Goal: Task Accomplishment & Management: Use online tool/utility

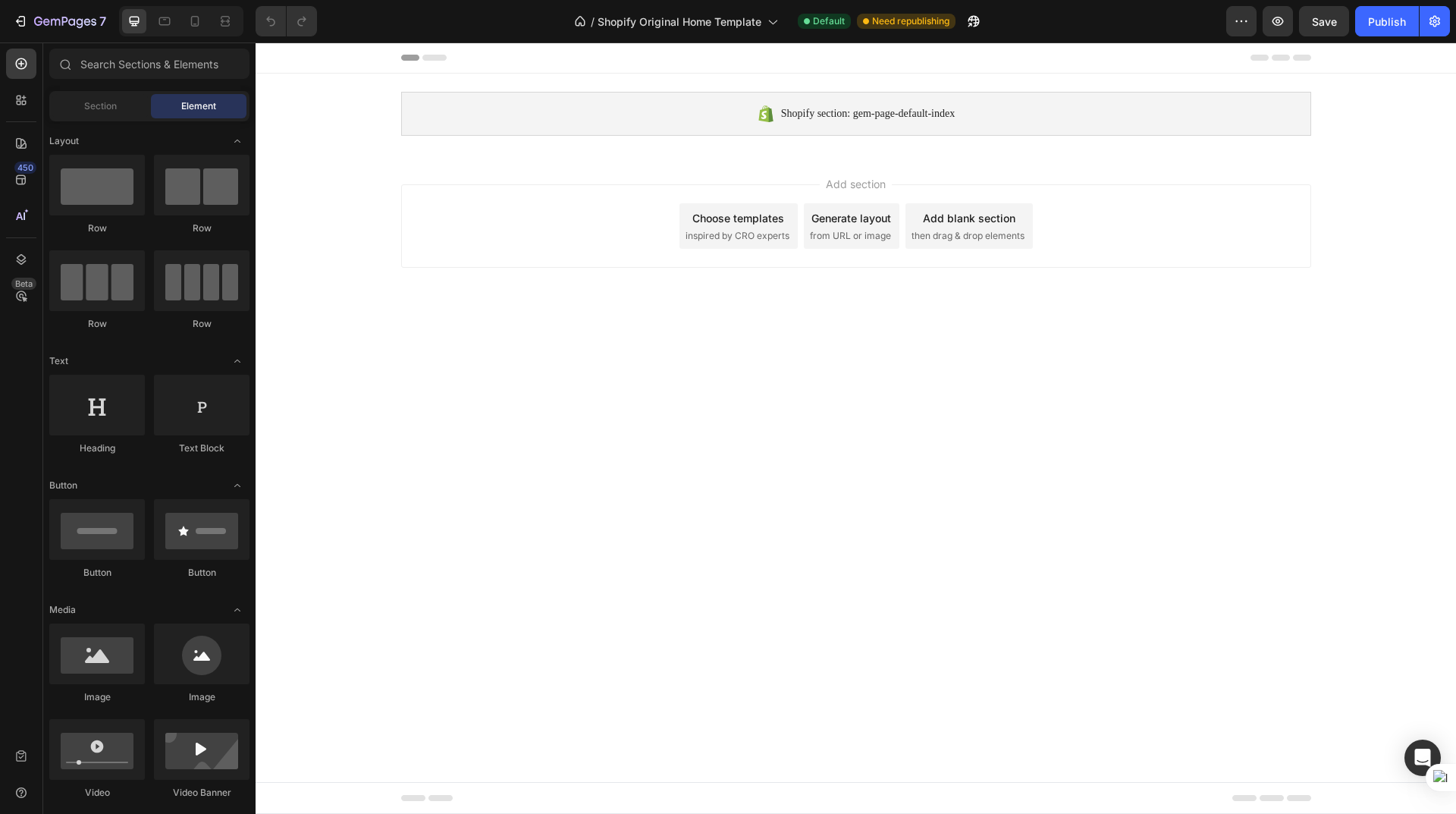
click at [649, 337] on body "Shopify section: gem-page-default-index Shopify section: gem-page-default-index…" at bounding box center [855, 428] width 1200 height 771
click at [876, 114] on span "Shopify section: gem-page-default-index" at bounding box center [868, 114] width 174 height 18
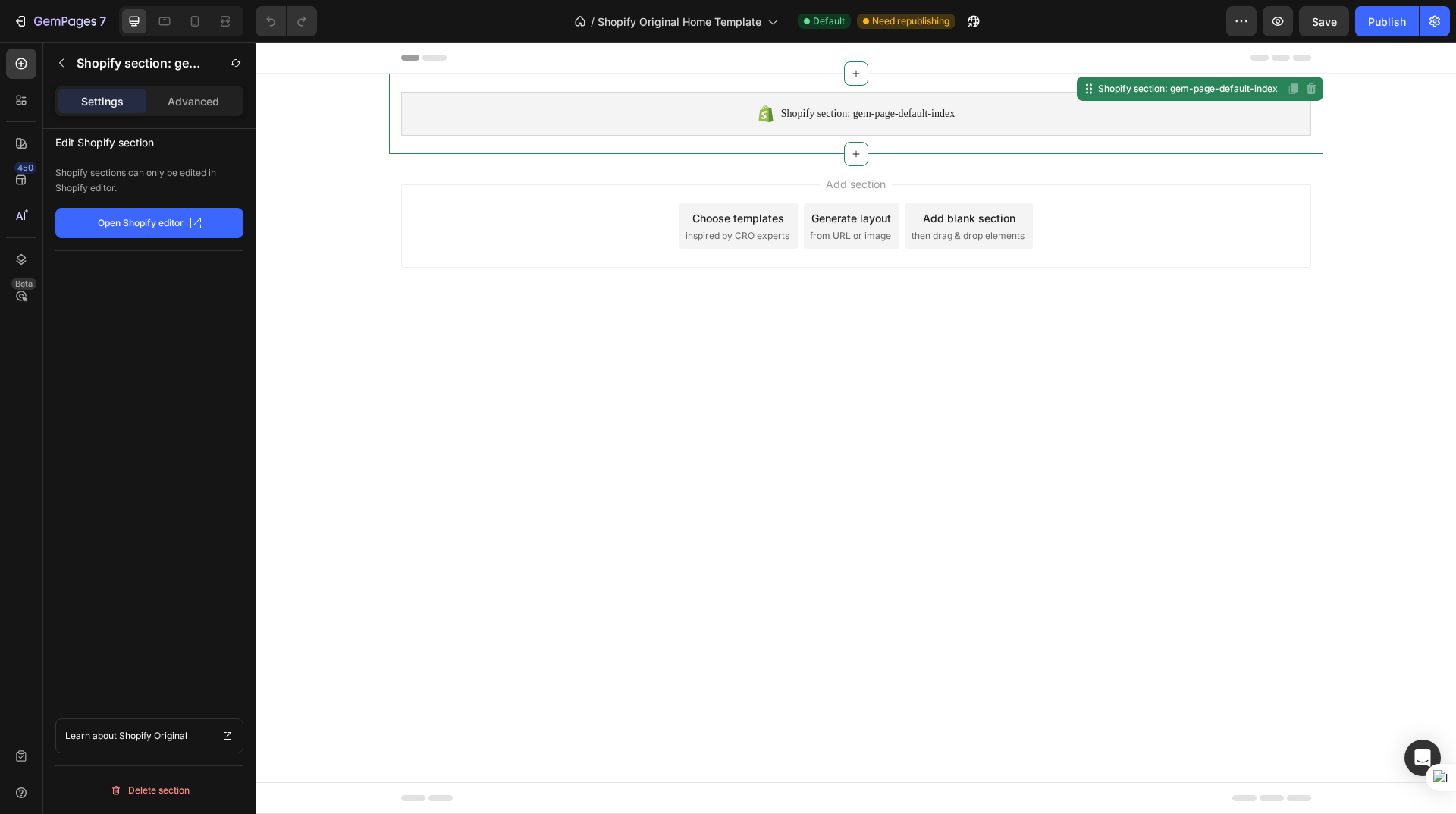
click at [877, 114] on span "Shopify section: gem-page-default-index" at bounding box center [868, 114] width 174 height 18
click at [790, 114] on span "Shopify section: gem-page-default-index" at bounding box center [868, 114] width 174 height 18
click at [760, 118] on icon at bounding box center [763, 115] width 5 height 9
click at [1197, 96] on div "Shopify section: gem-page-default-index" at bounding box center [1182, 88] width 204 height 18
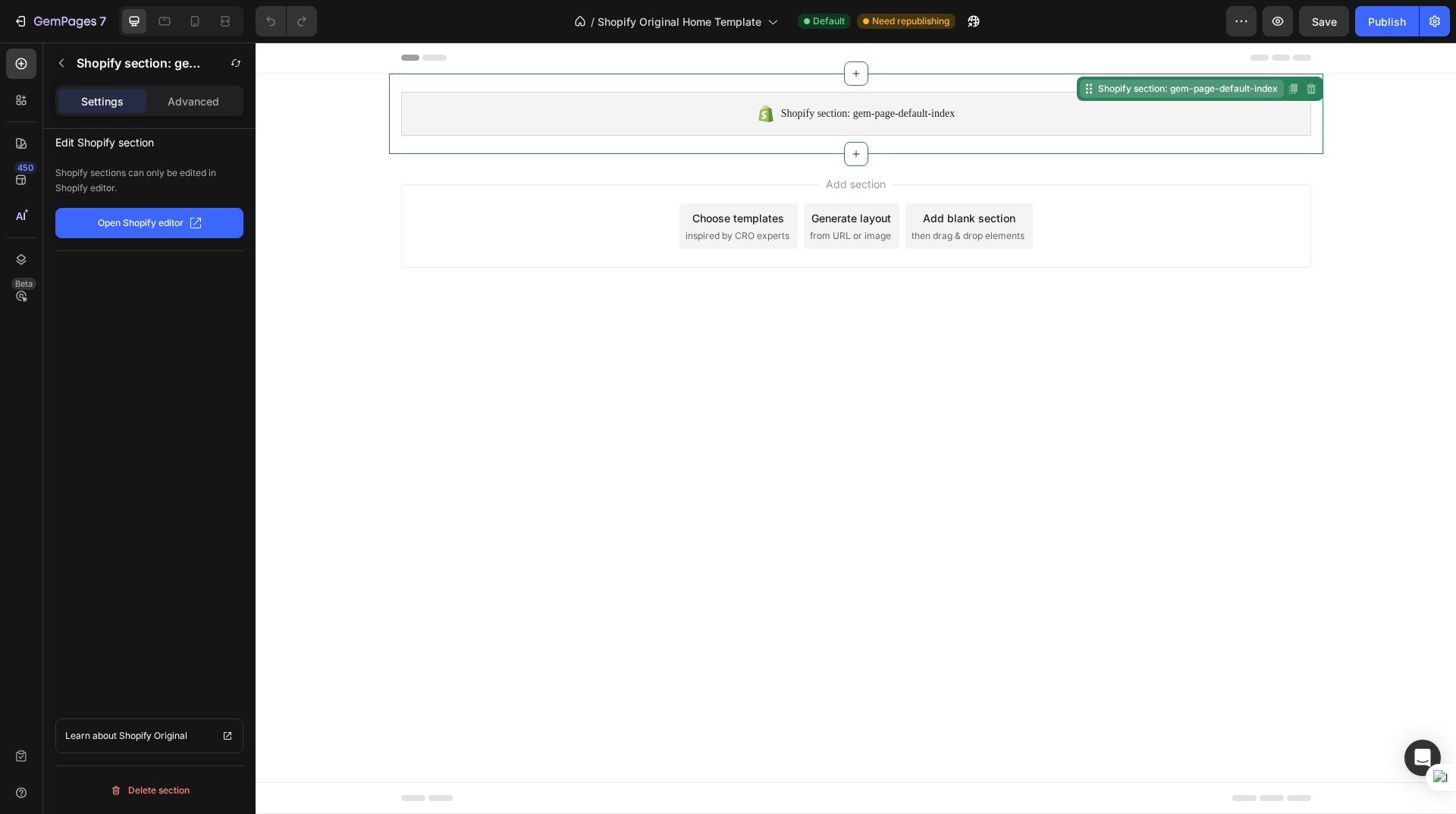
click at [1197, 96] on div "Shopify section: gem-page-default-index" at bounding box center [1182, 88] width 204 height 18
click at [910, 20] on span "Need republishing" at bounding box center [910, 22] width 78 height 14
click at [972, 26] on icon "button" at bounding box center [970, 24] width 3 height 3
click at [757, 107] on icon at bounding box center [766, 114] width 18 height 18
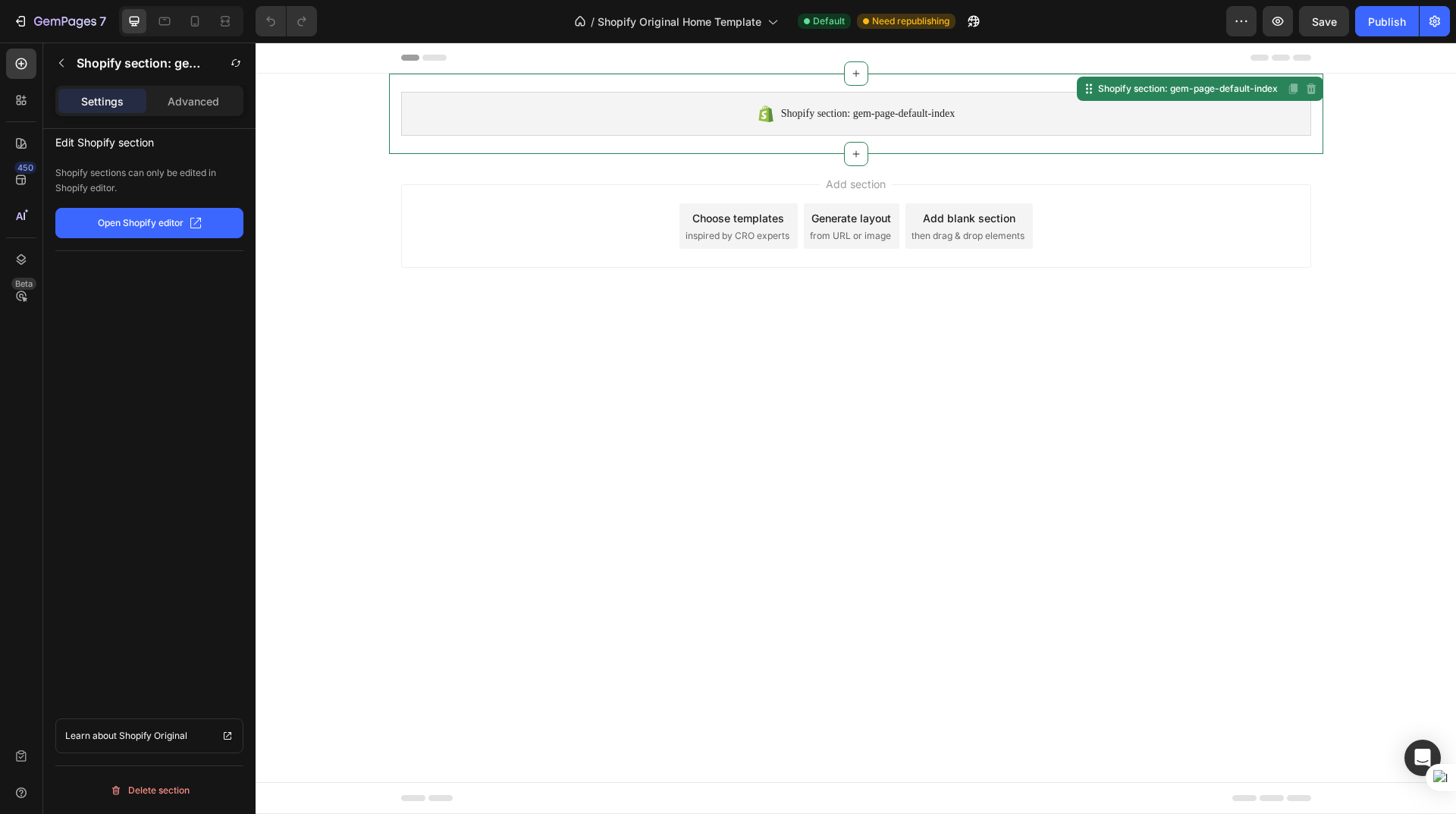
click at [836, 116] on span "Shopify section: gem-page-default-index" at bounding box center [868, 114] width 174 height 18
click at [142, 220] on p "Open Shopify editor" at bounding box center [141, 224] width 86 height 14
click at [196, 101] on p "Advanced" at bounding box center [193, 101] width 52 height 16
click at [76, 95] on div "Settings" at bounding box center [102, 101] width 88 height 24
click at [766, 22] on icon at bounding box center [771, 21] width 15 height 15
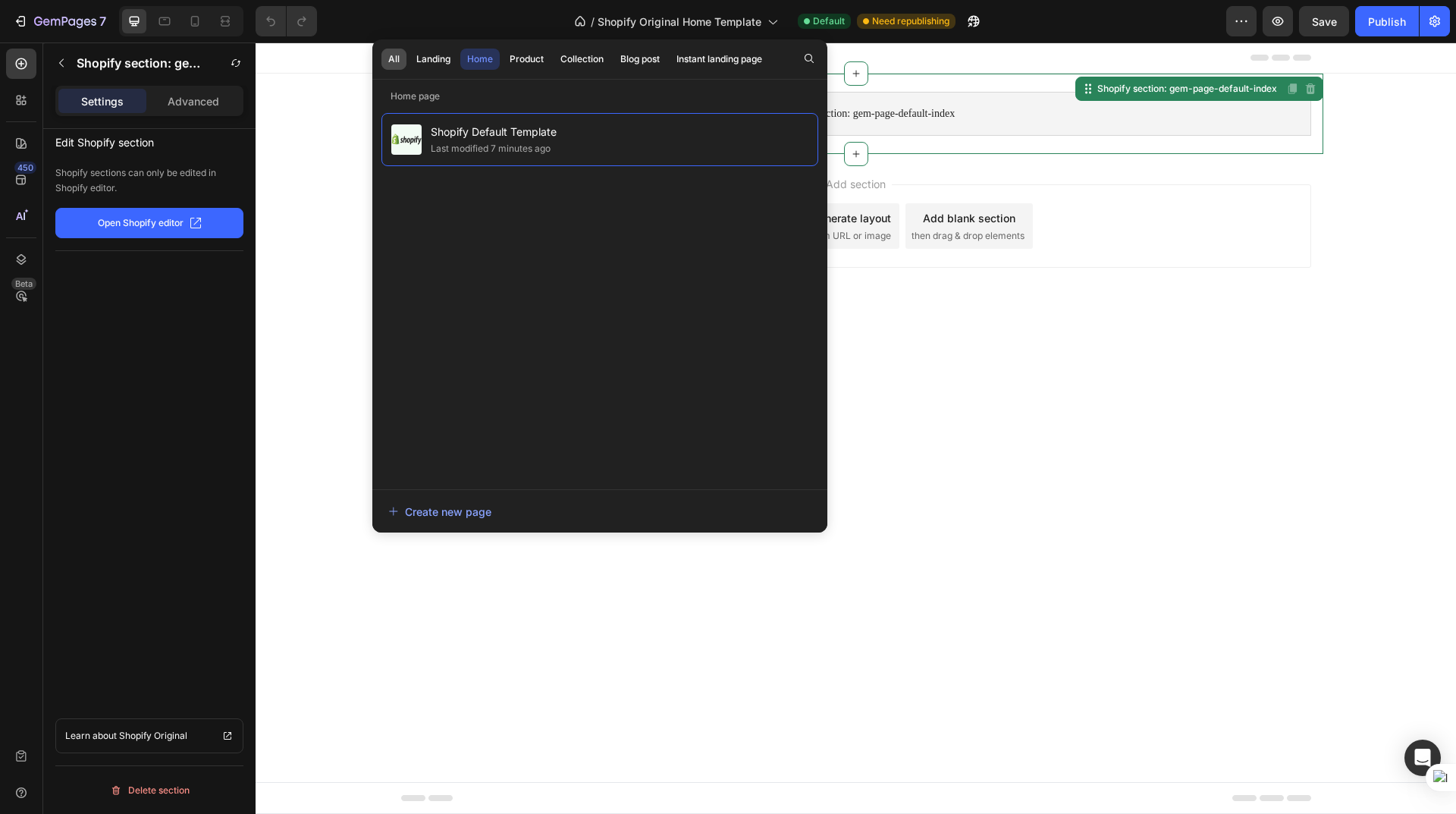
click at [409, 54] on button "All" at bounding box center [433, 59] width 48 height 21
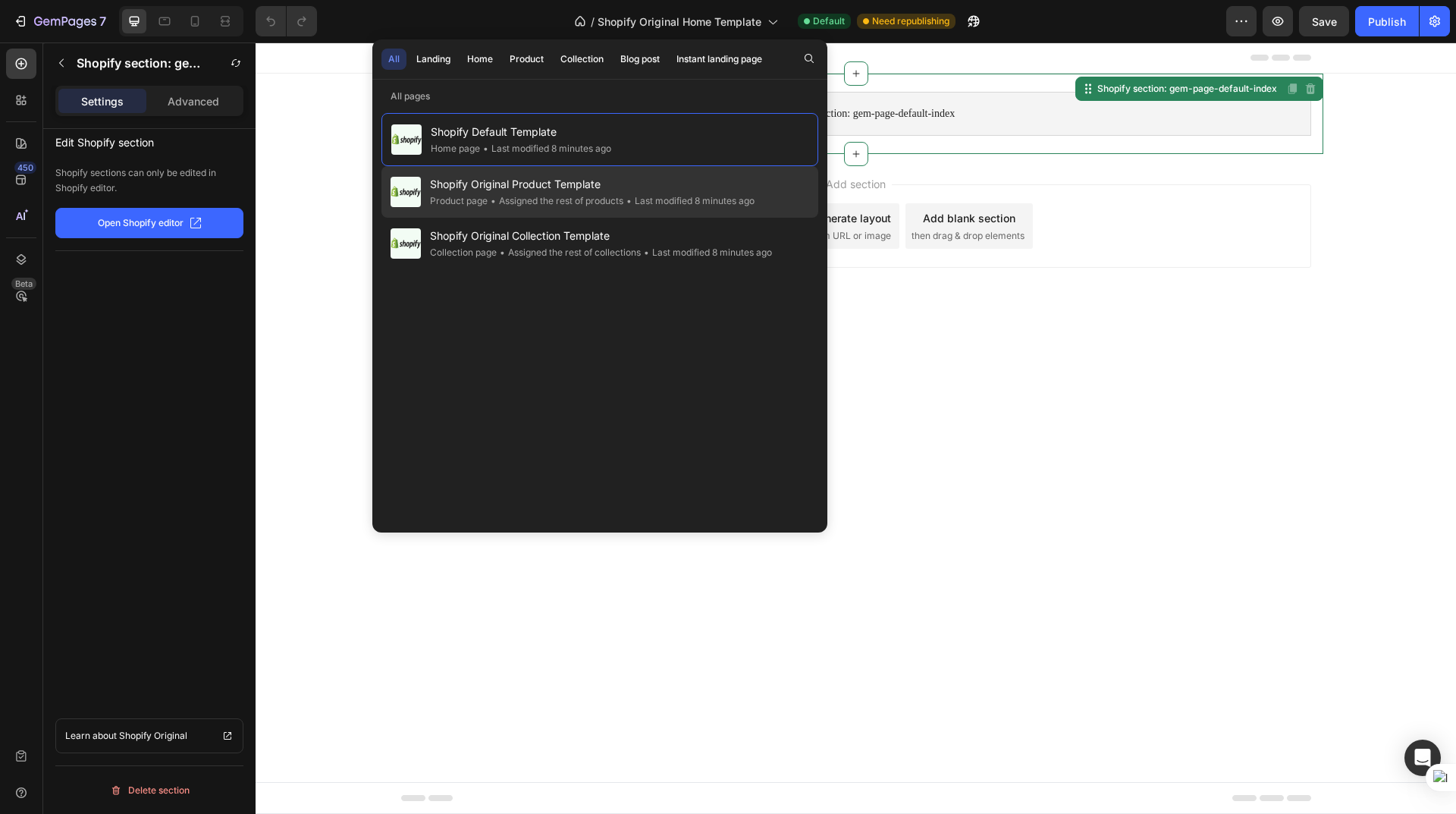
click at [591, 183] on span "Shopify Original Product Template" at bounding box center [592, 184] width 325 height 18
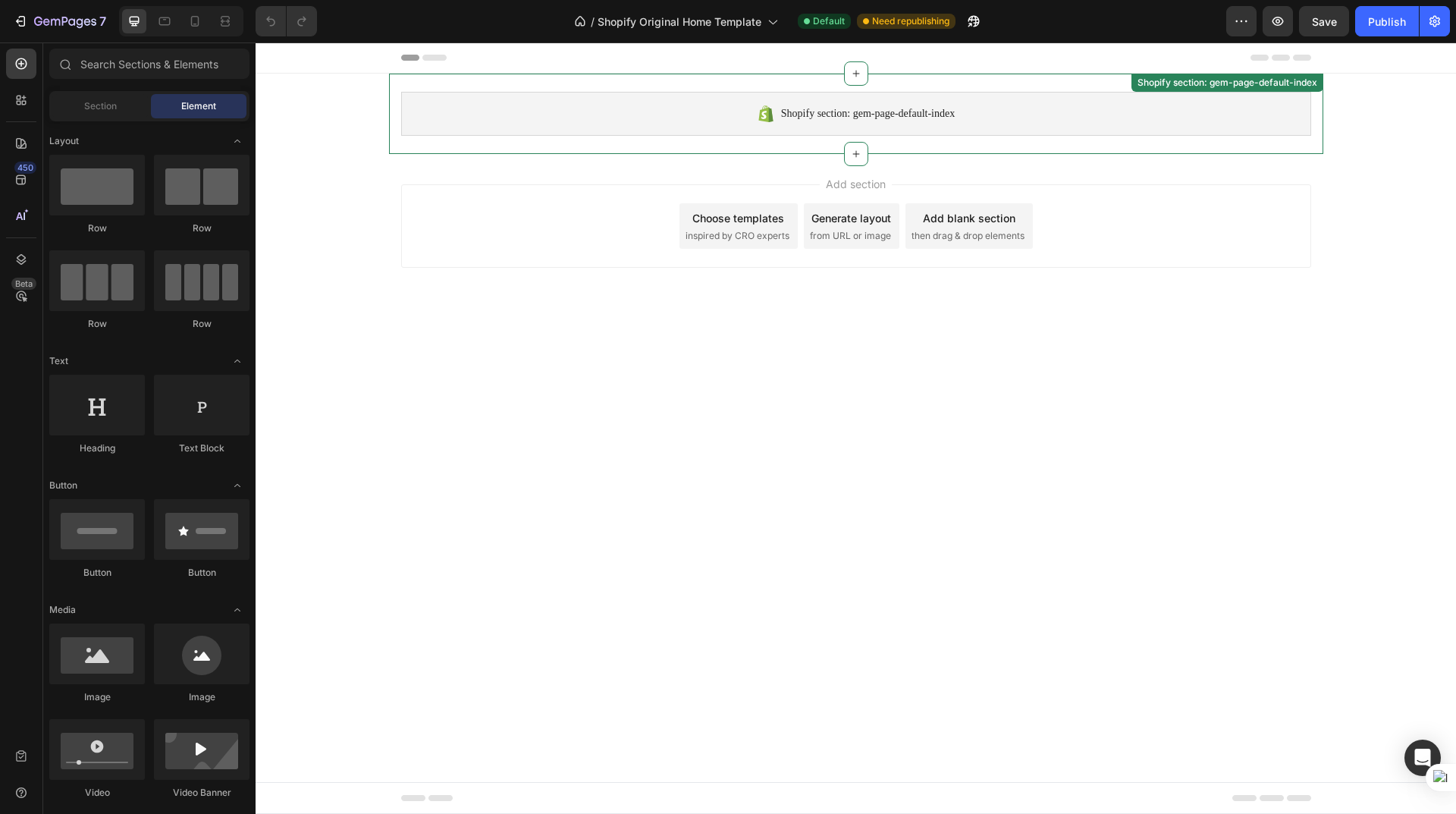
click at [813, 110] on span "Shopify section: gem-page-default-index" at bounding box center [868, 114] width 174 height 18
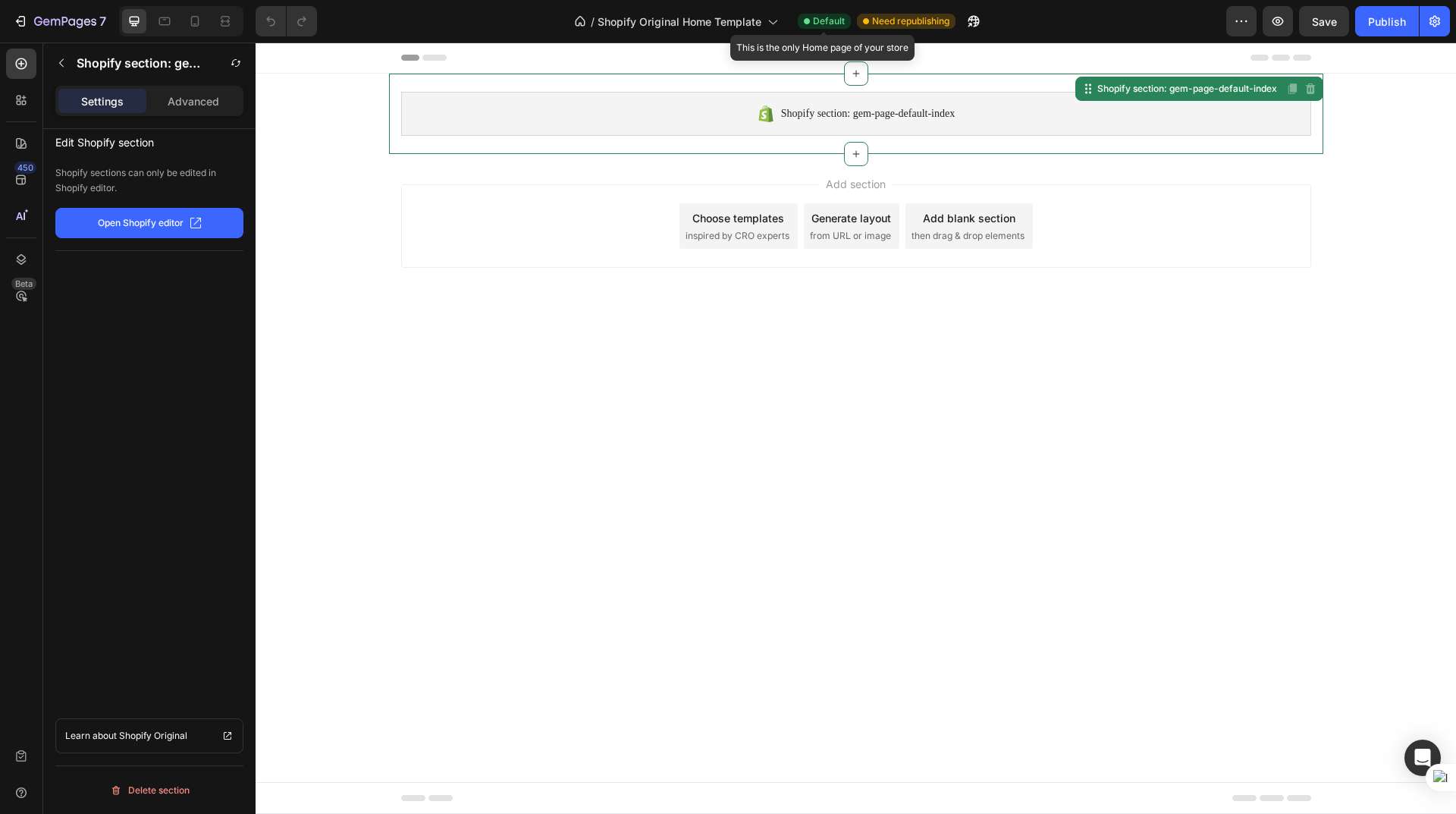
click at [828, 23] on span "Default" at bounding box center [828, 22] width 31 height 14
click at [952, 20] on div "Need republishing" at bounding box center [905, 21] width 99 height 15
click at [1369, 14] on div "Publish" at bounding box center [1386, 22] width 38 height 16
click at [868, 112] on span "Shopify section: gem-page-default-index" at bounding box center [868, 114] width 174 height 18
click at [896, 114] on span "Shopify section: gem-page-default-index" at bounding box center [868, 114] width 174 height 18
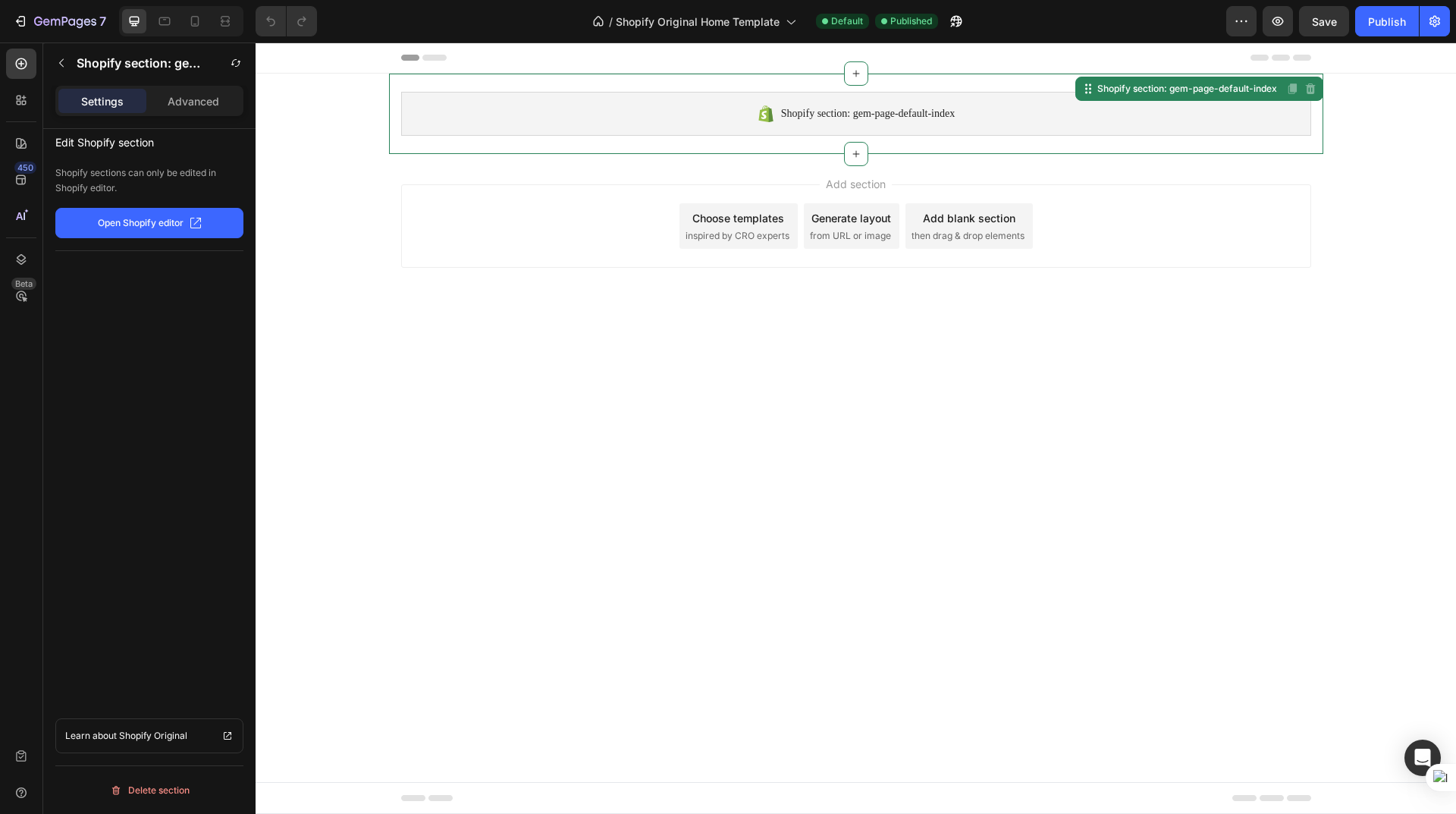
click at [155, 219] on p "Open Shopify editor" at bounding box center [141, 224] width 86 height 14
click at [644, 114] on div "Shopify section: gem-page-default-index" at bounding box center [855, 114] width 910 height 44
click at [926, 117] on span "Shopify section: gem-page-default-index" at bounding box center [868, 114] width 174 height 18
click at [213, 99] on p "Advanced" at bounding box center [193, 101] width 52 height 16
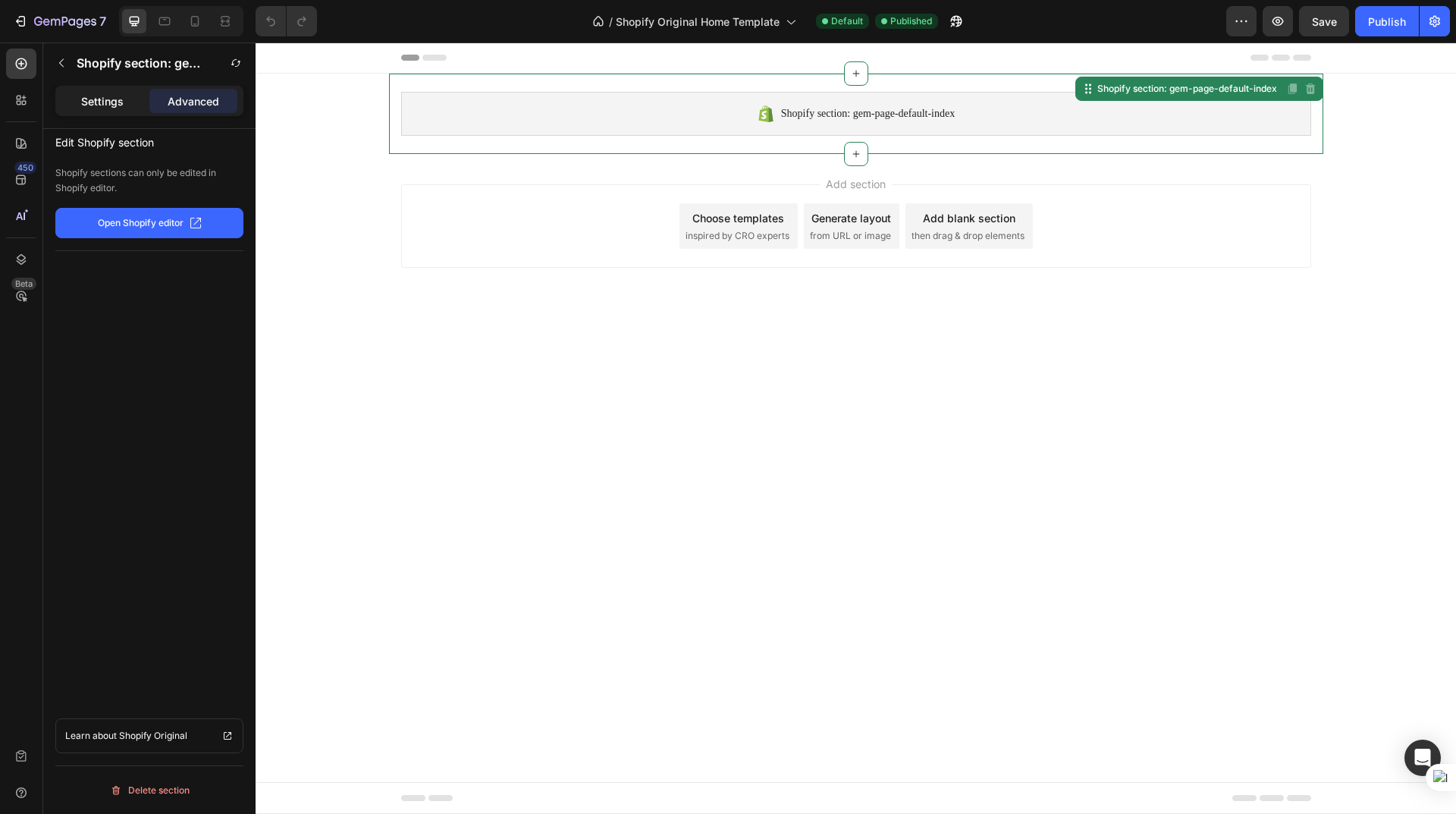
click at [79, 100] on div "Settings" at bounding box center [102, 101] width 88 height 24
click at [24, 257] on icon at bounding box center [21, 259] width 10 height 10
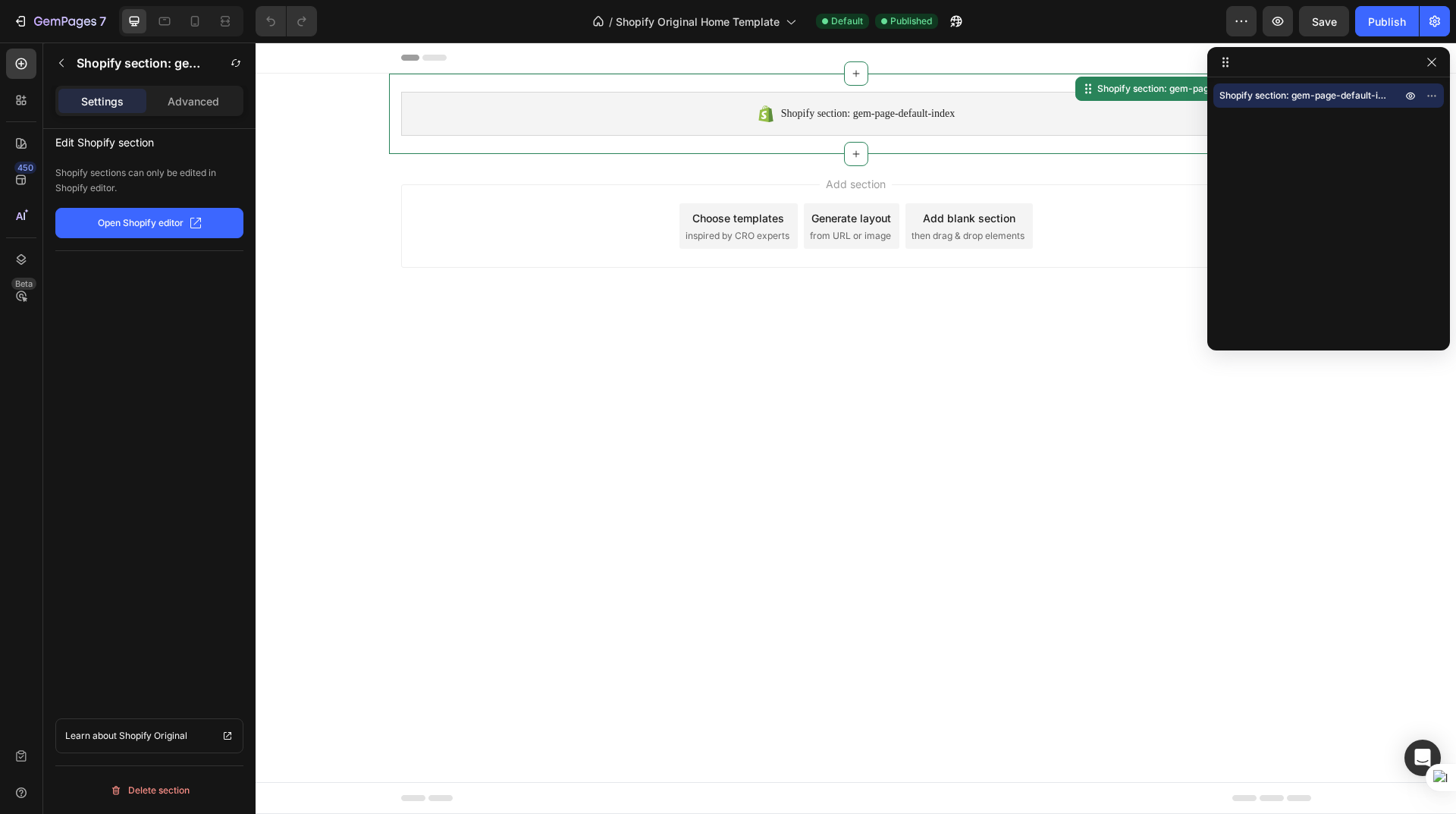
click at [1308, 92] on span "Shopify section: gem-page-default-index" at bounding box center [1302, 95] width 167 height 15
click at [1433, 93] on icon "button" at bounding box center [1432, 95] width 12 height 12
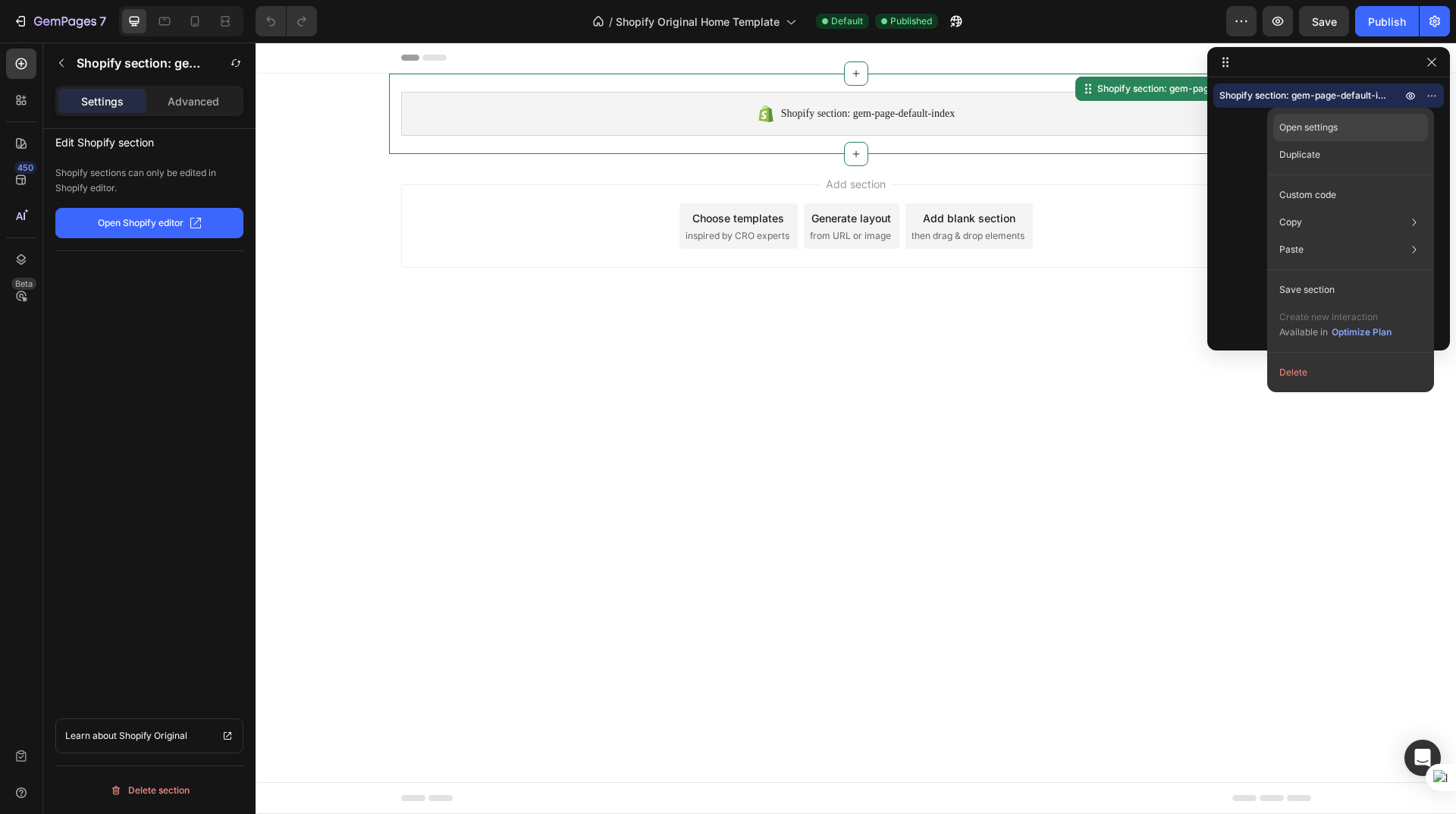
click at [1330, 125] on p "Open settings" at bounding box center [1308, 128] width 58 height 14
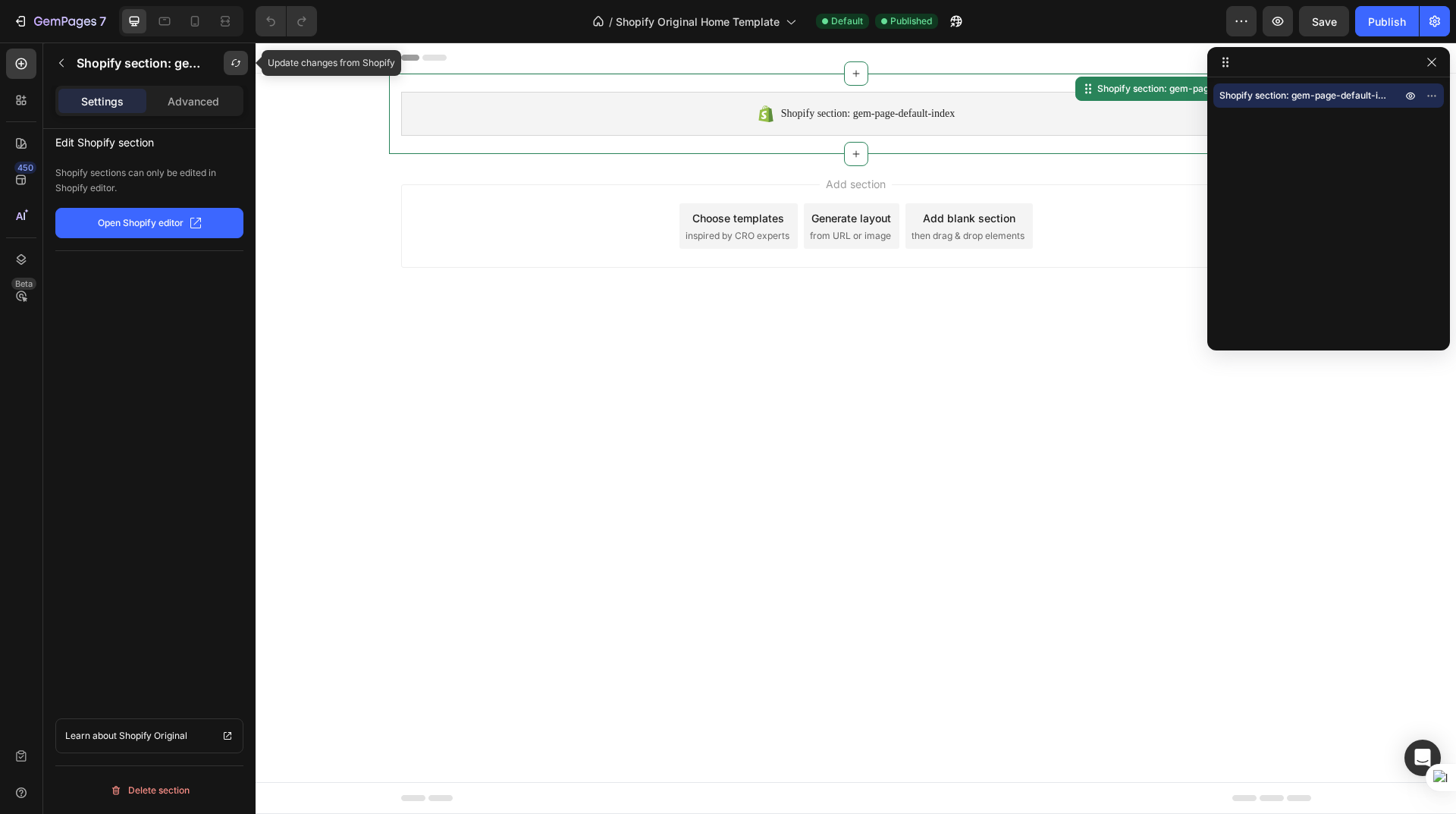
click at [235, 59] on icon "button" at bounding box center [236, 63] width 12 height 12
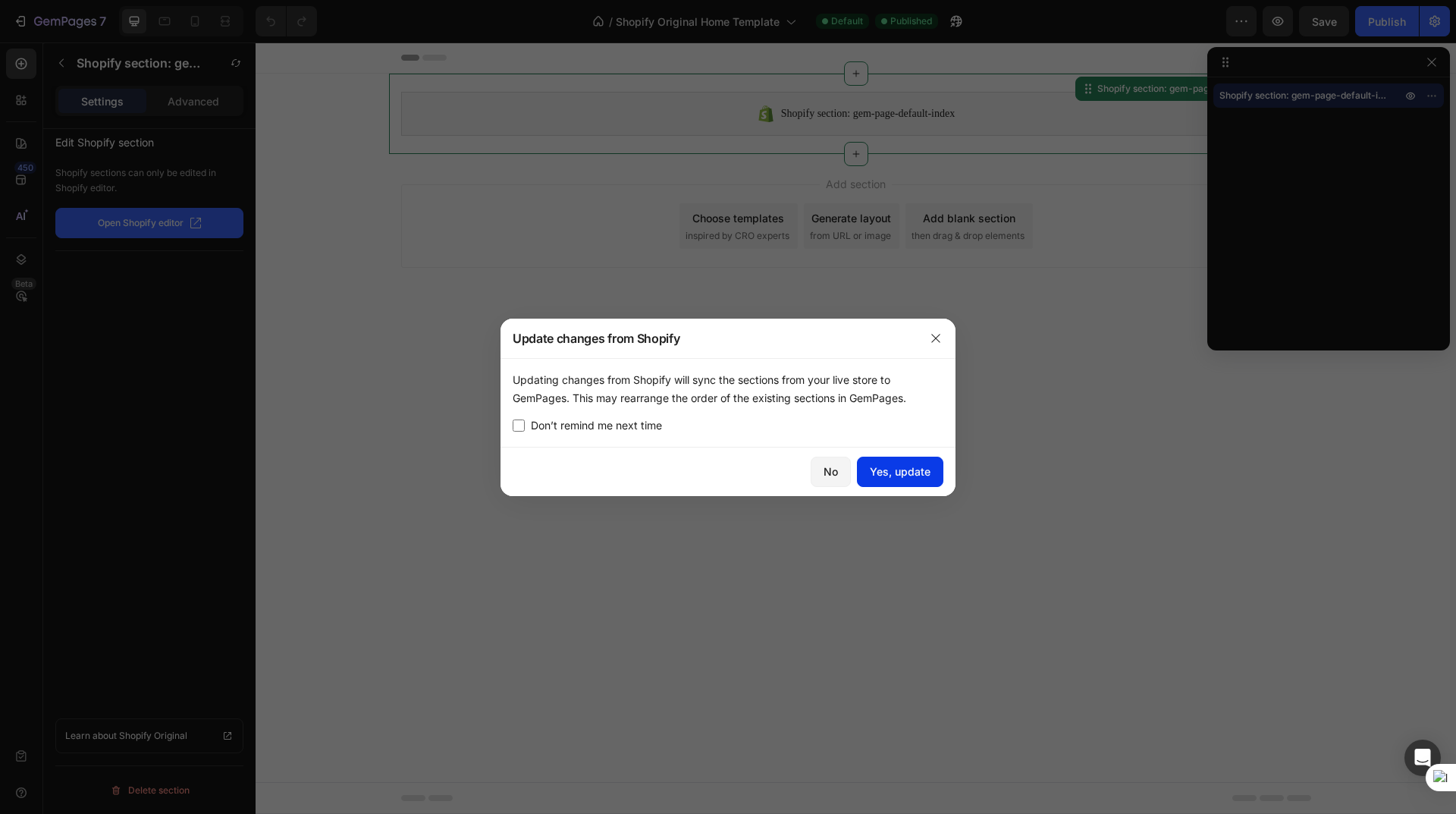
click at [908, 475] on div "Yes, update" at bounding box center [899, 472] width 60 height 16
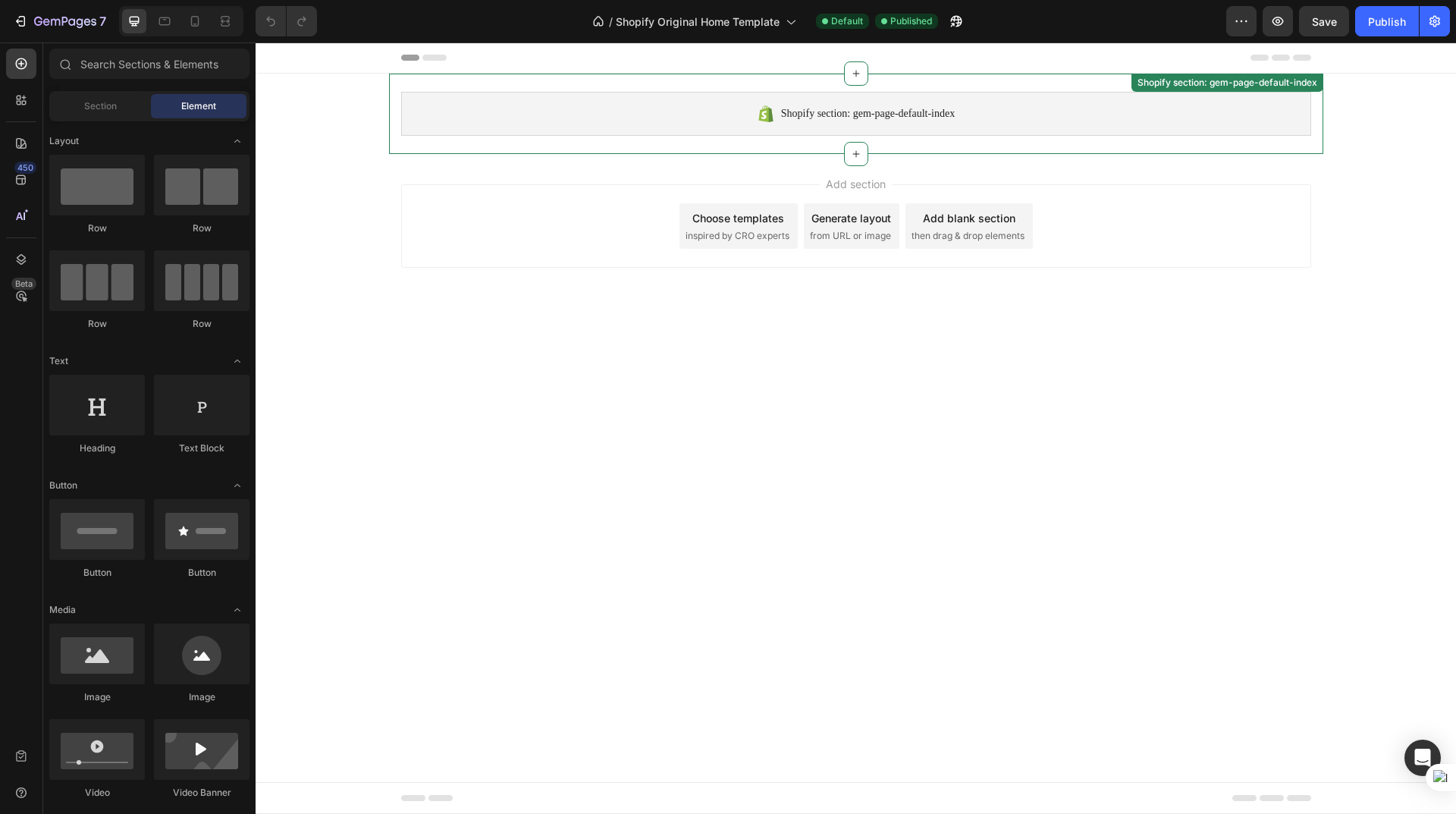
click at [858, 116] on span "Shopify section: gem-page-default-index" at bounding box center [868, 114] width 174 height 18
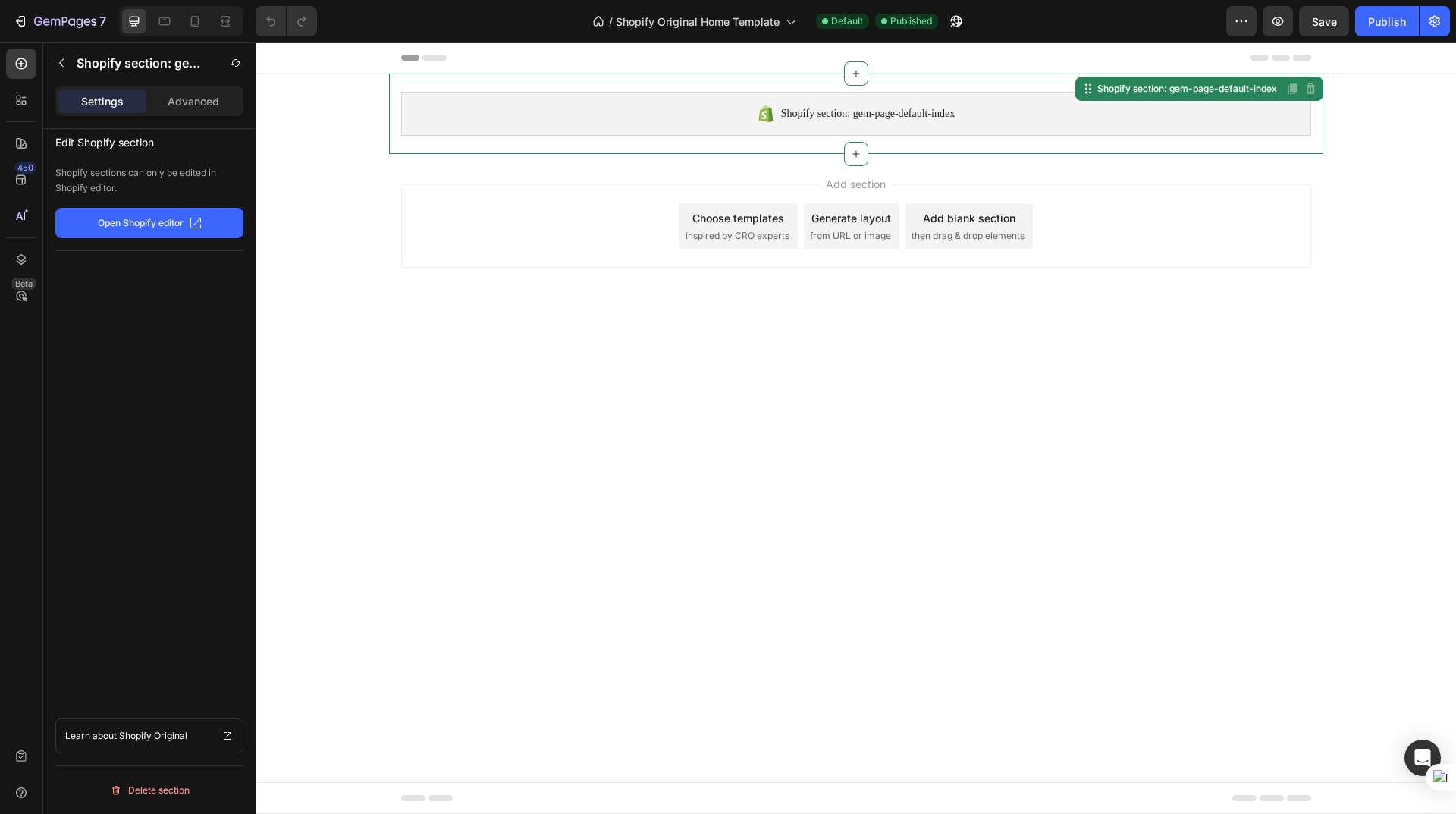
click at [800, 395] on body "Shopify section: gem-page-default-index Shopify section: gem-page-default-index…" at bounding box center [855, 428] width 1200 height 771
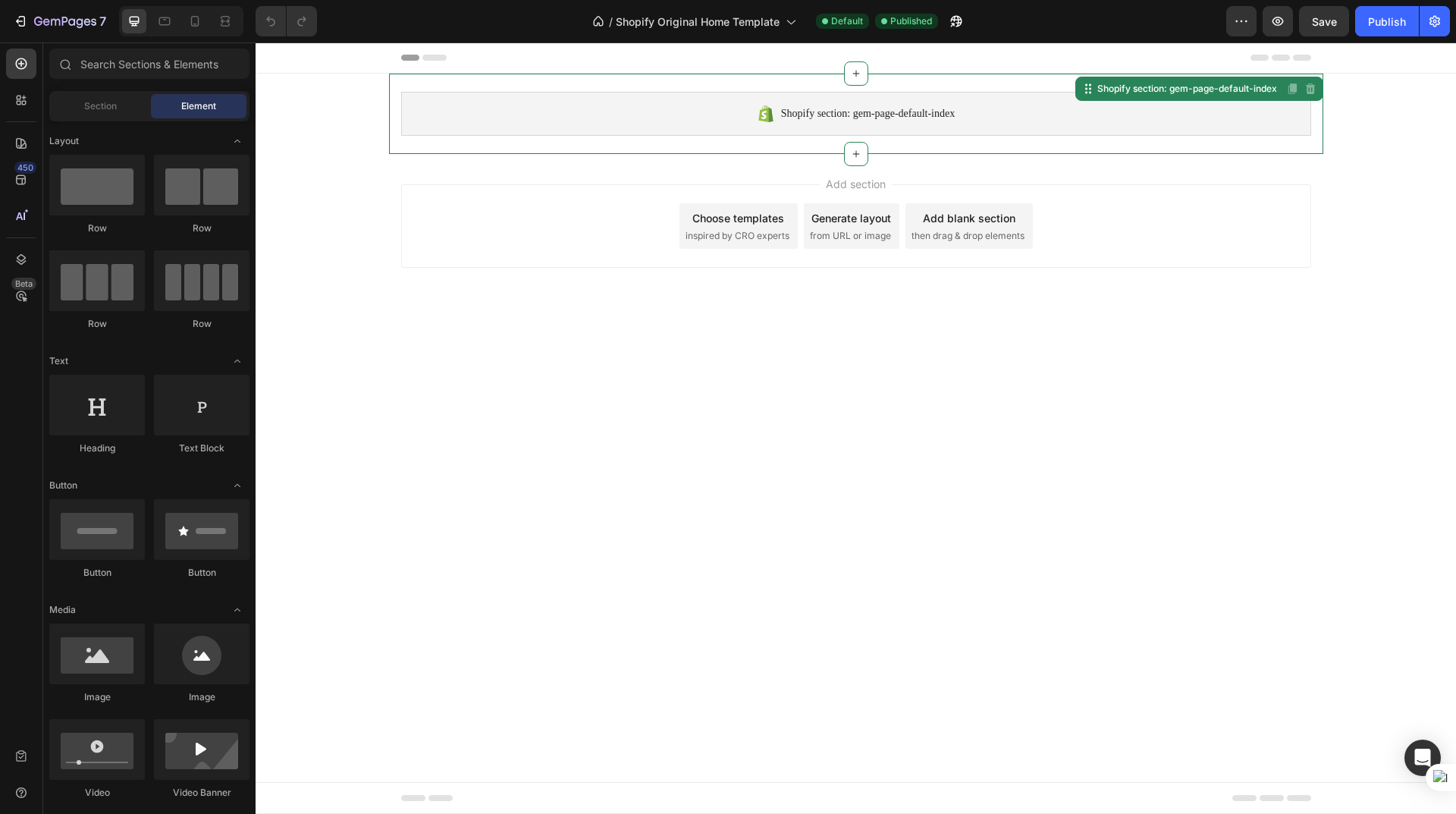
click at [788, 114] on span "Shopify section: gem-page-default-index" at bounding box center [868, 114] width 174 height 18
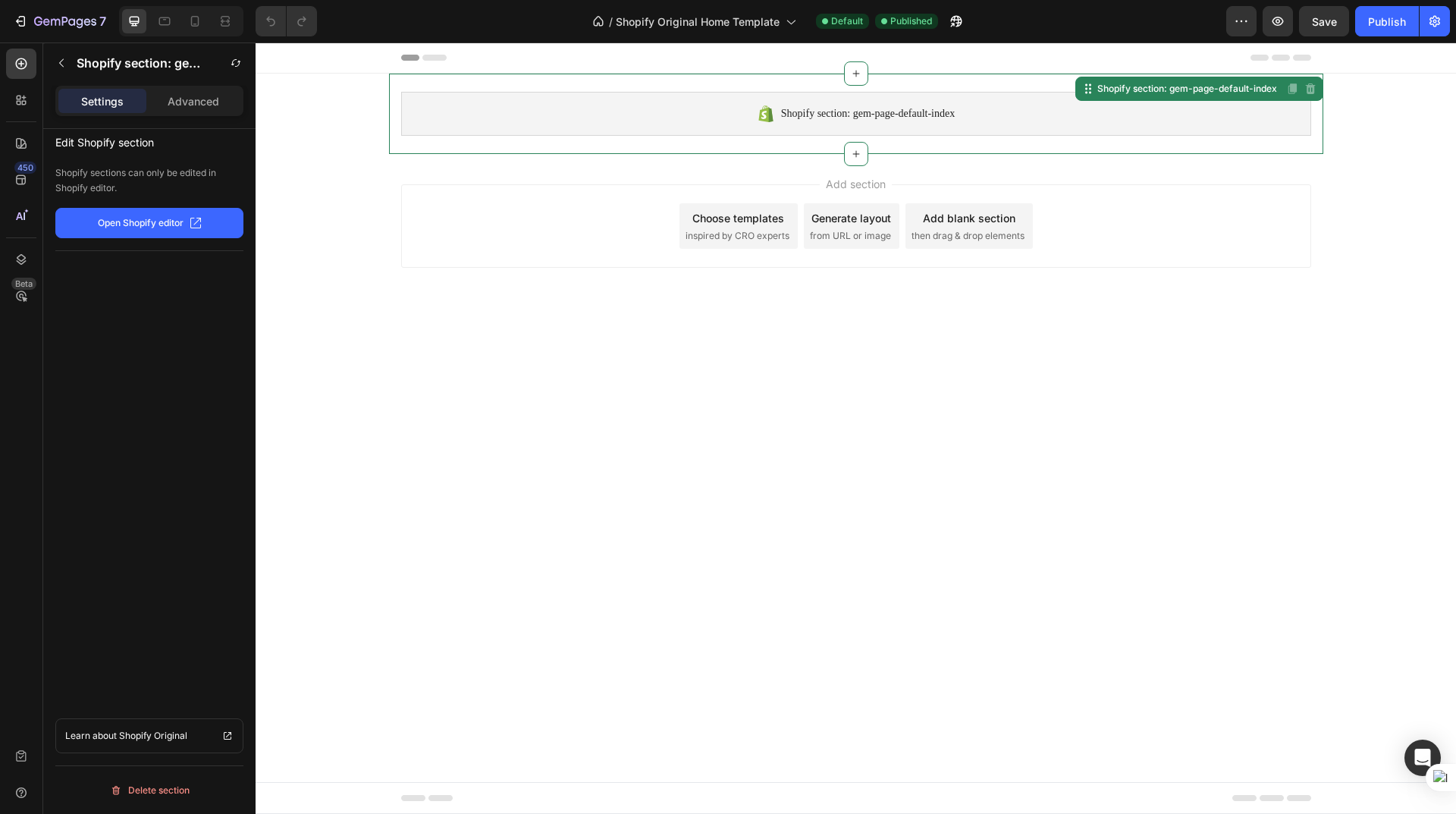
click at [765, 355] on body "Shopify section: gem-page-default-index Shopify section: gem-page-default-index…" at bounding box center [855, 428] width 1200 height 771
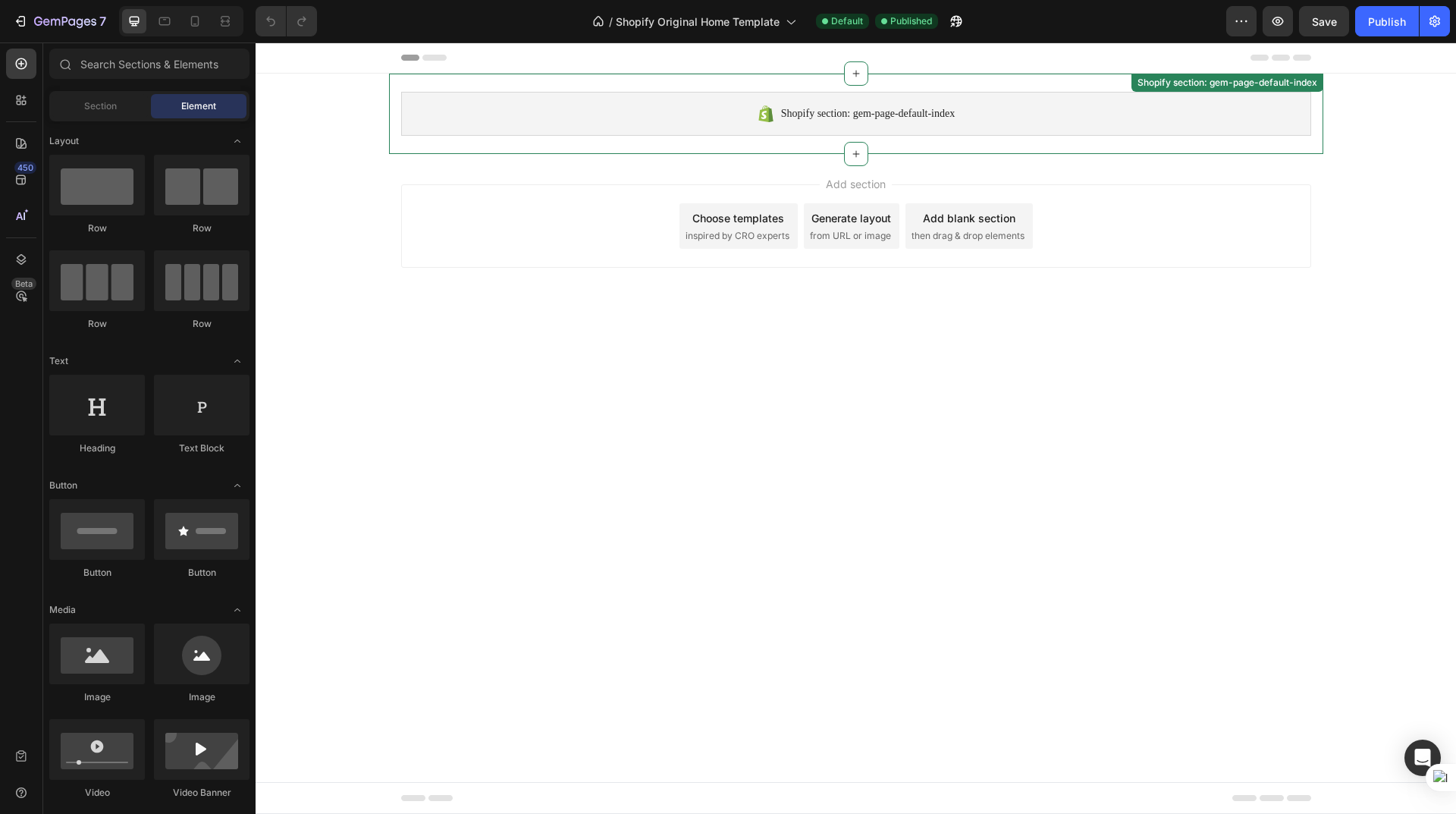
click at [807, 107] on span "Shopify section: gem-page-default-index" at bounding box center [868, 114] width 174 height 18
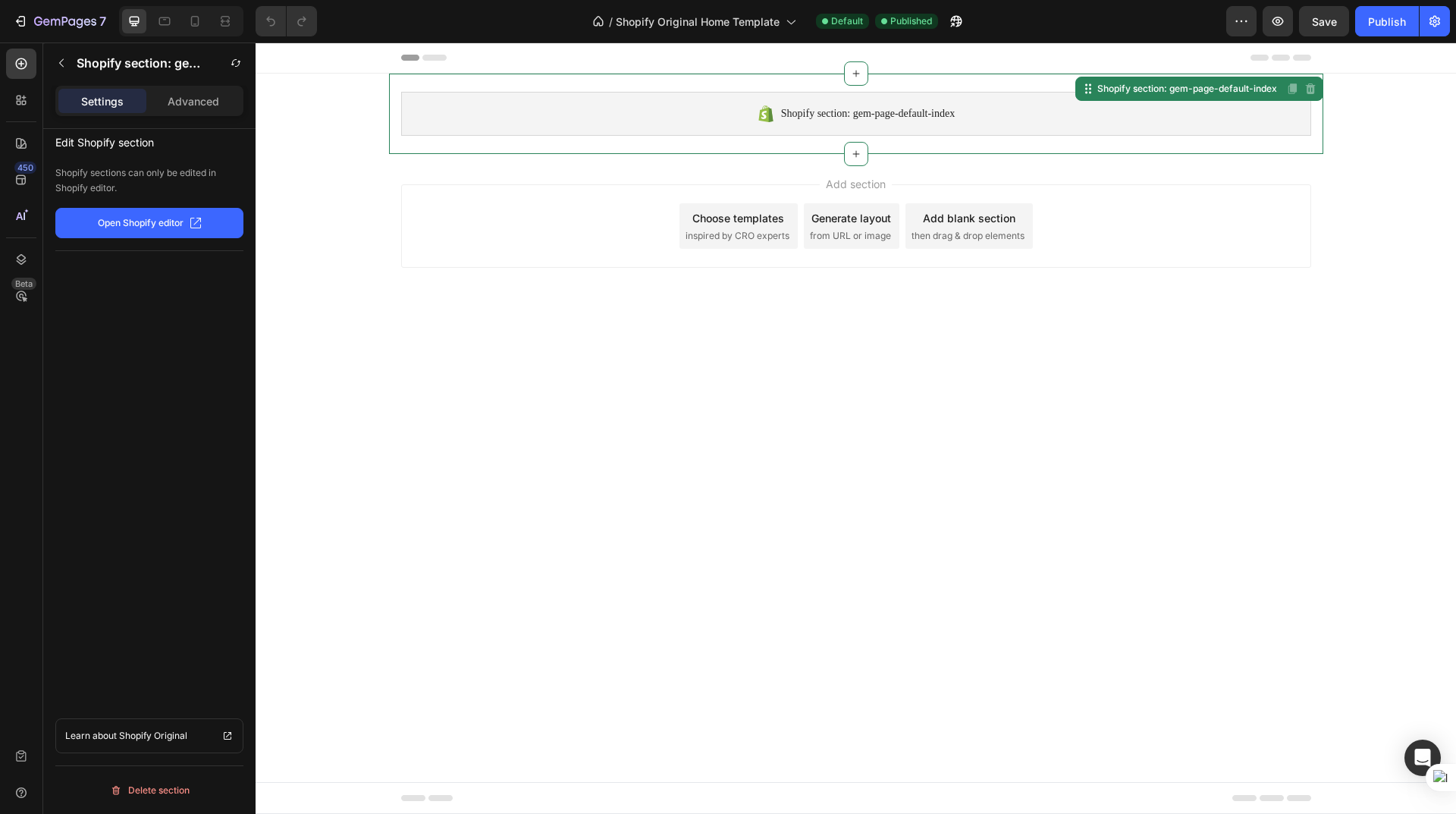
click at [771, 372] on body "Shopify section: gem-page-default-index Shopify section: gem-page-default-index…" at bounding box center [855, 428] width 1200 height 771
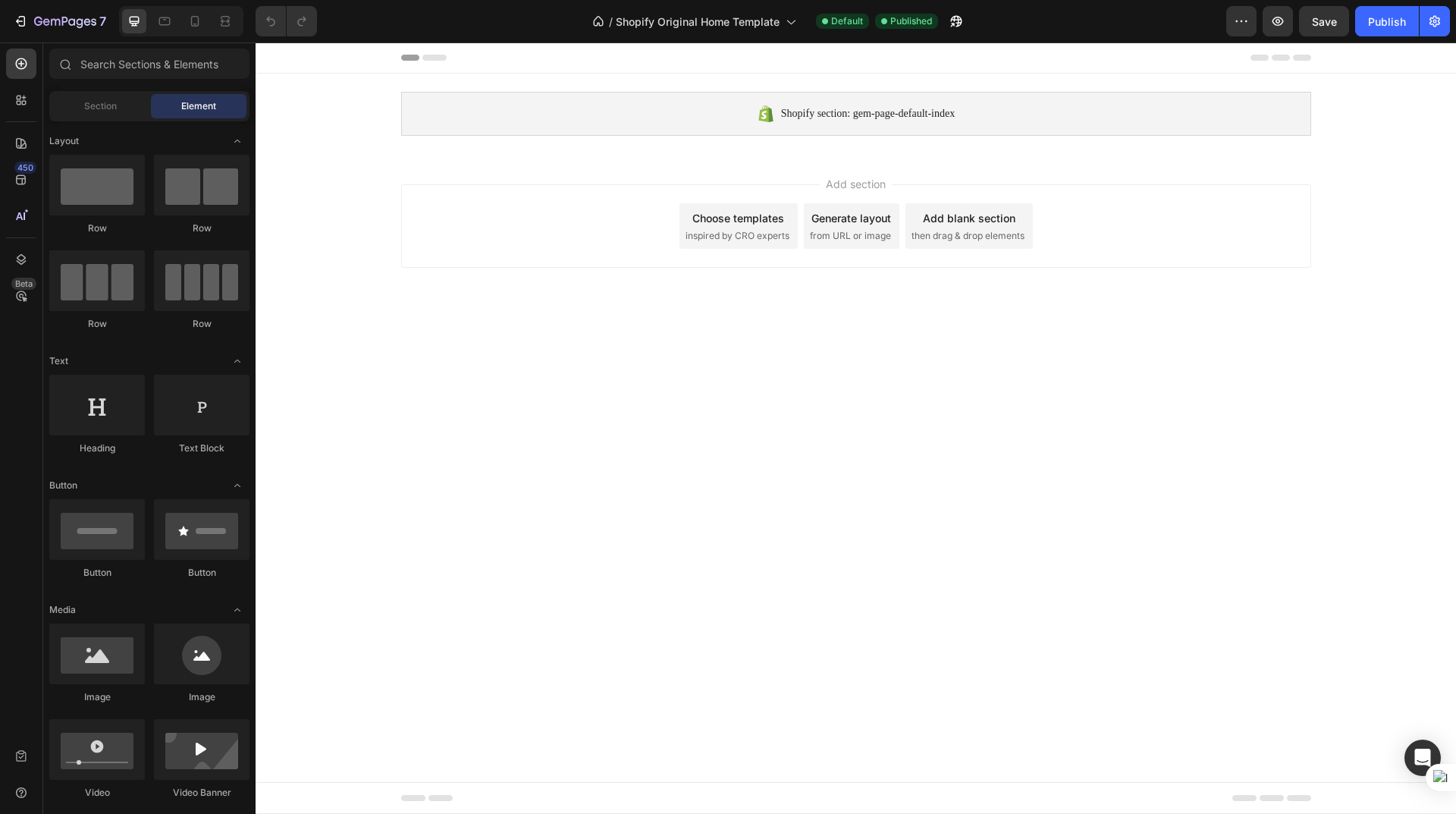
click at [436, 55] on icon at bounding box center [435, 58] width 24 height 6
click at [436, 57] on icon at bounding box center [435, 58] width 24 height 6
click at [1254, 56] on icon at bounding box center [1259, 58] width 18 height 6
click at [1283, 57] on icon at bounding box center [1280, 58] width 18 height 6
click at [1308, 60] on icon at bounding box center [1301, 58] width 18 height 6
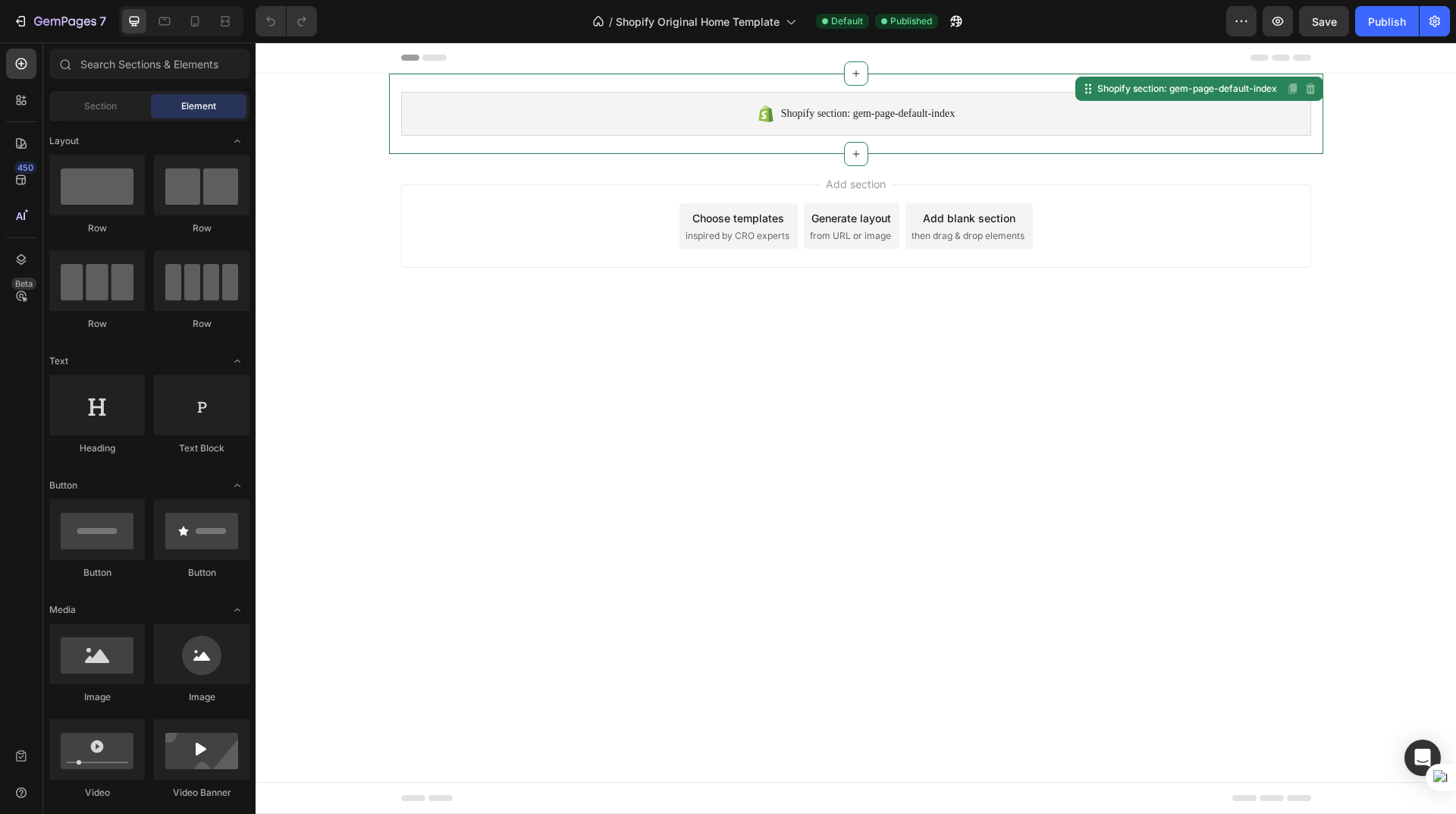
click at [849, 111] on span "Shopify section: gem-page-default-index" at bounding box center [868, 114] width 174 height 18
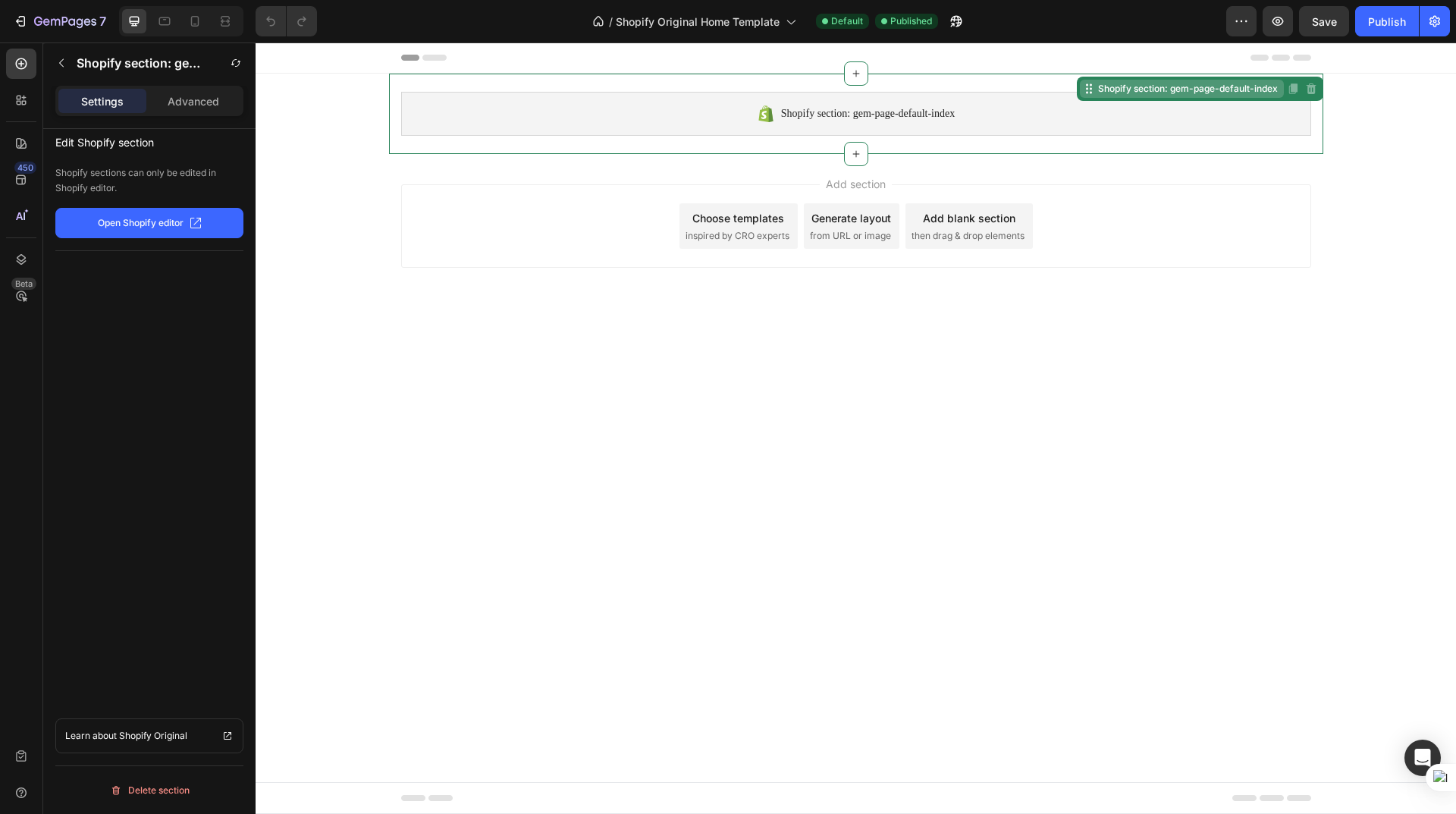
click at [1088, 93] on icon at bounding box center [1089, 89] width 12 height 12
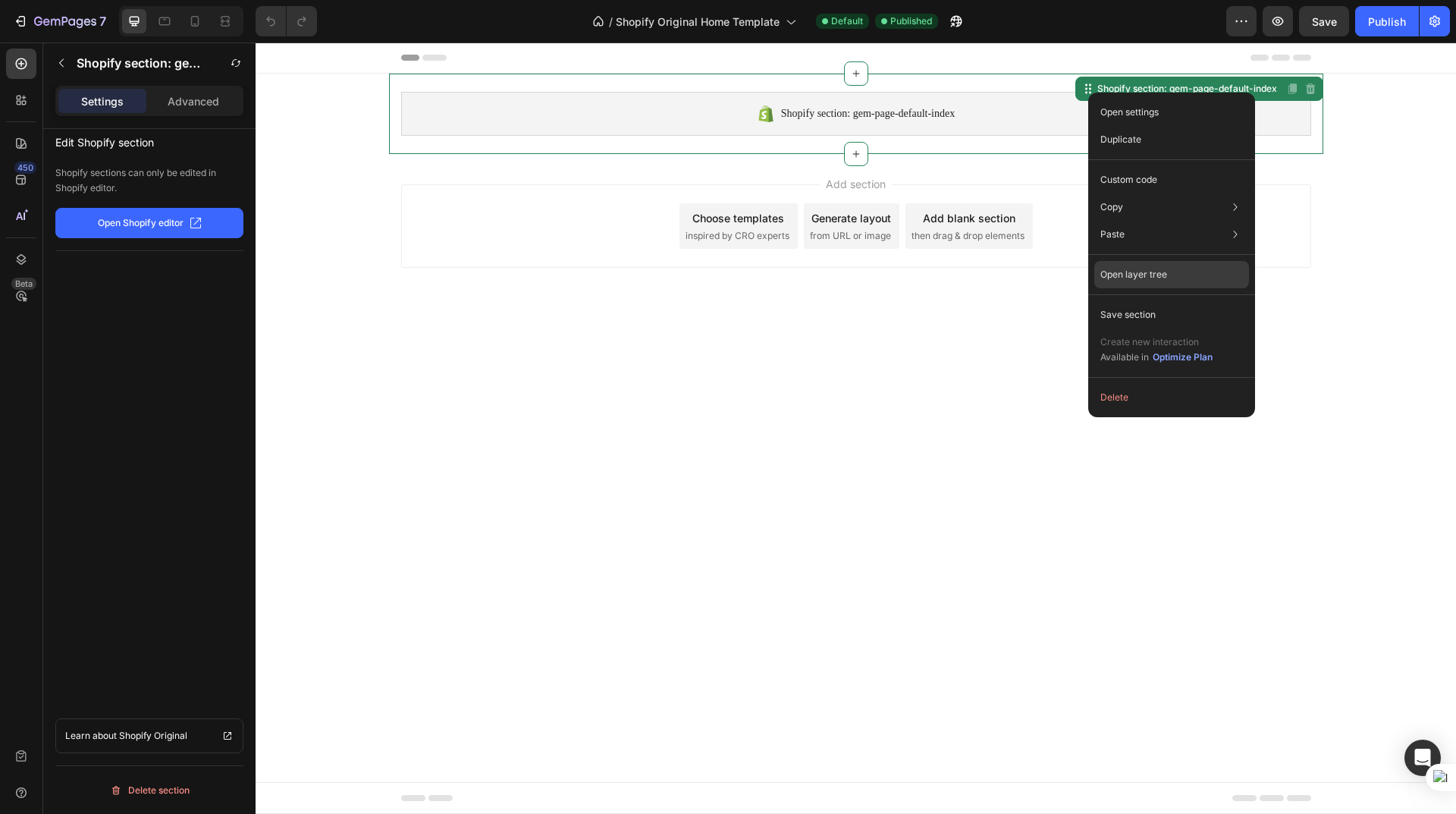
click at [1137, 270] on p "Open layer tree" at bounding box center [1133, 275] width 66 height 14
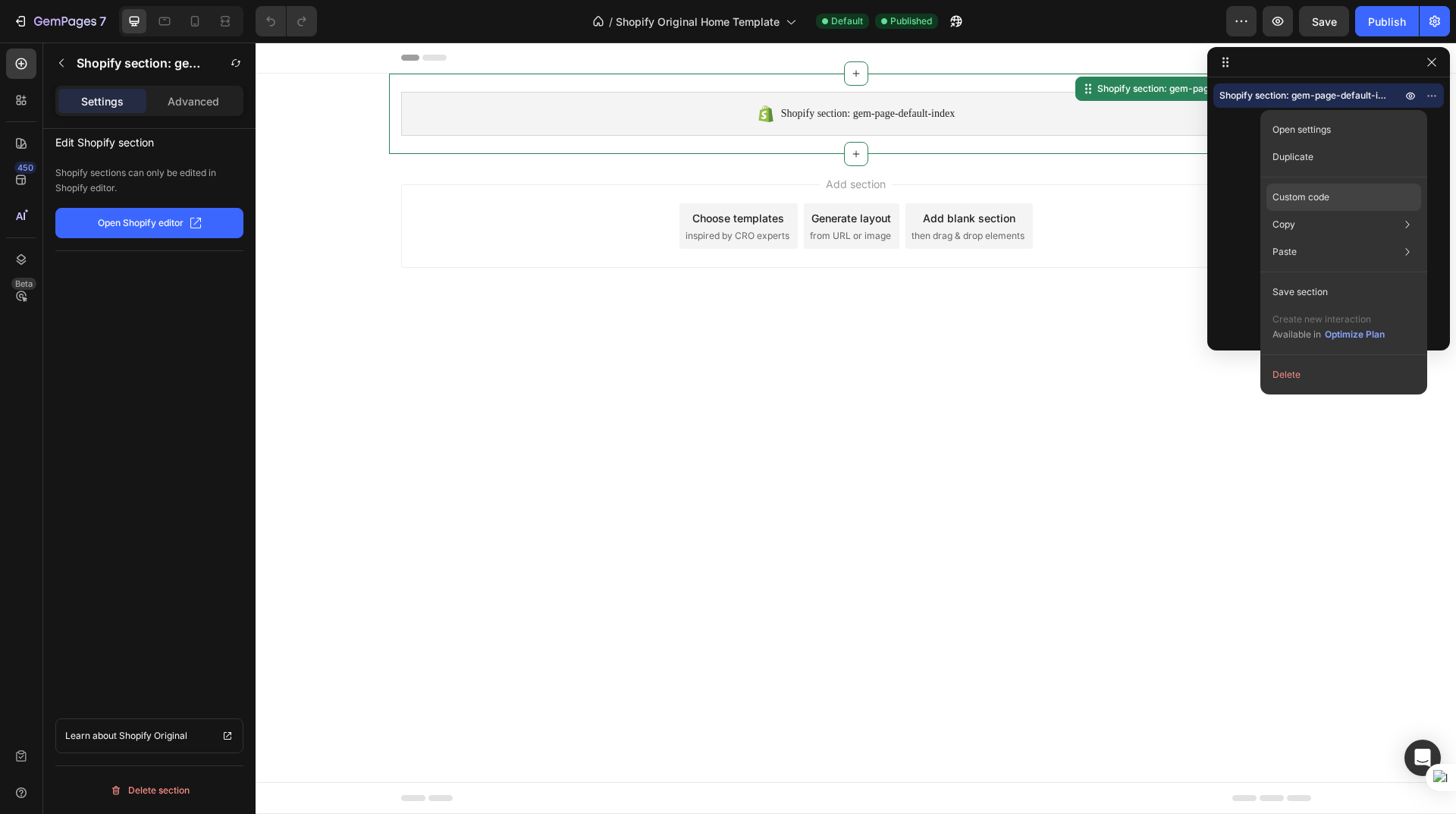
click at [1339, 238] on div "Custom code" at bounding box center [1343, 252] width 155 height 27
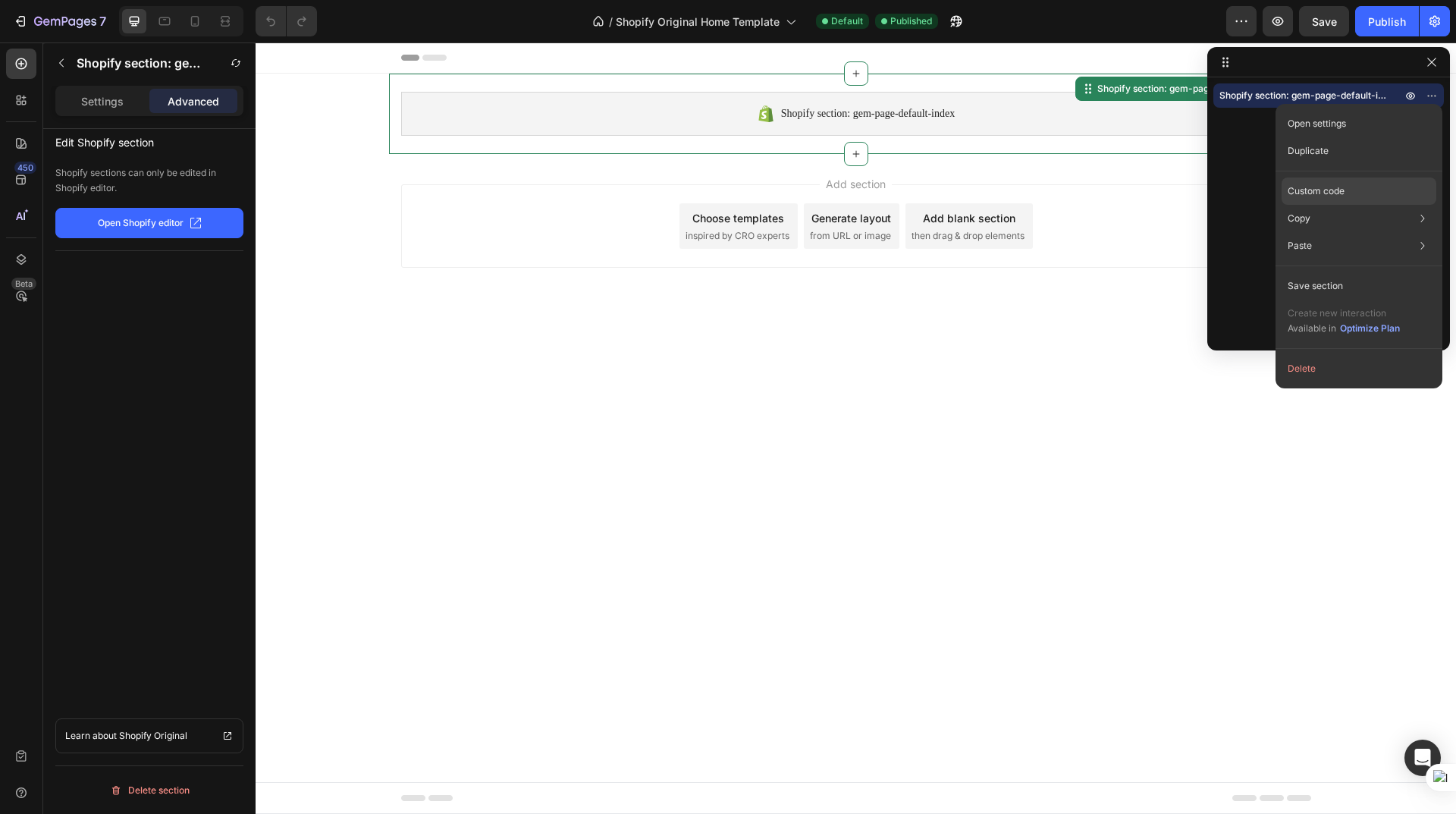
click at [1331, 190] on p "Custom code" at bounding box center [1315, 191] width 57 height 14
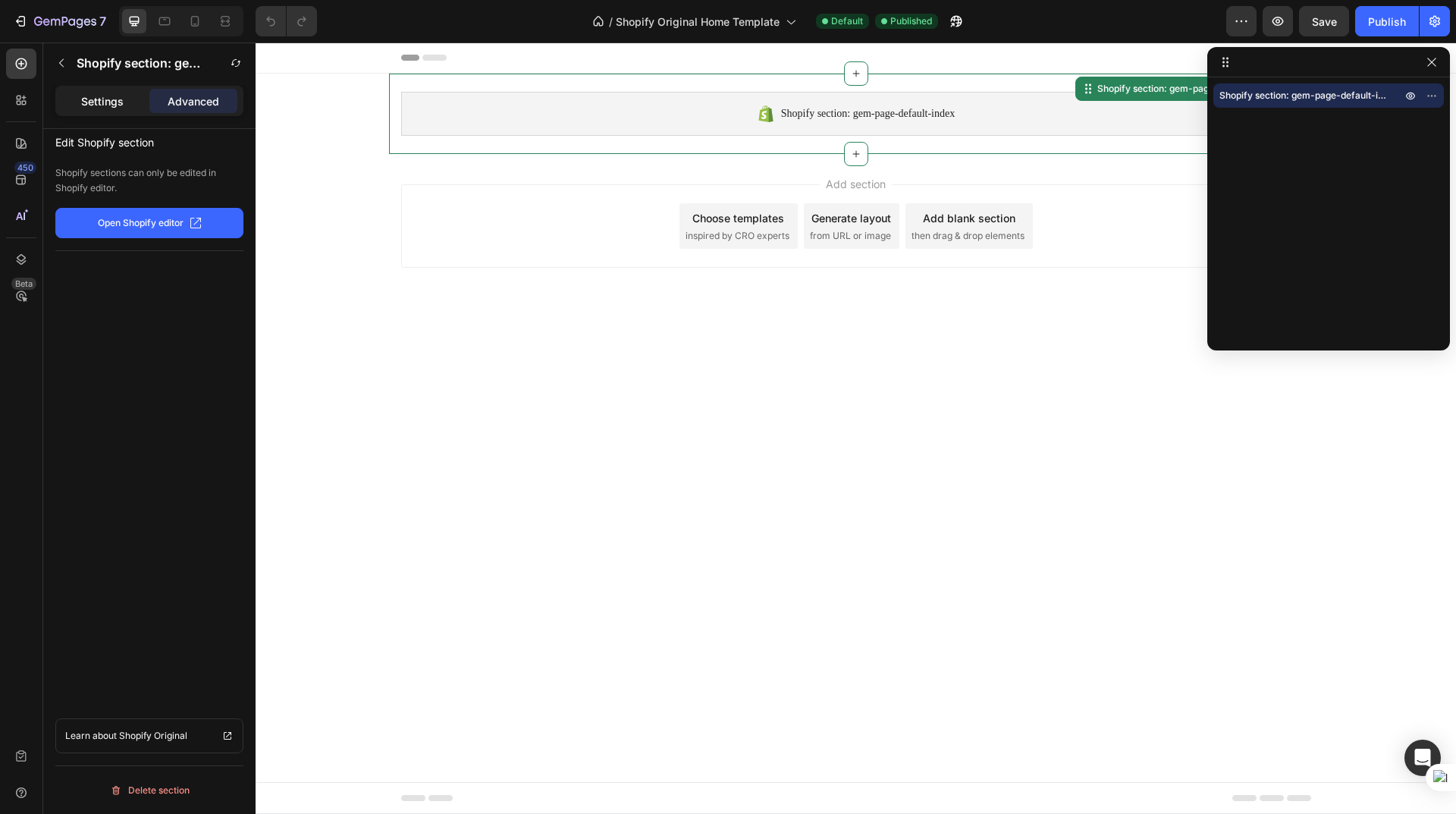
click at [106, 101] on p "Settings" at bounding box center [102, 101] width 43 height 16
click at [9, 100] on div at bounding box center [21, 100] width 31 height 31
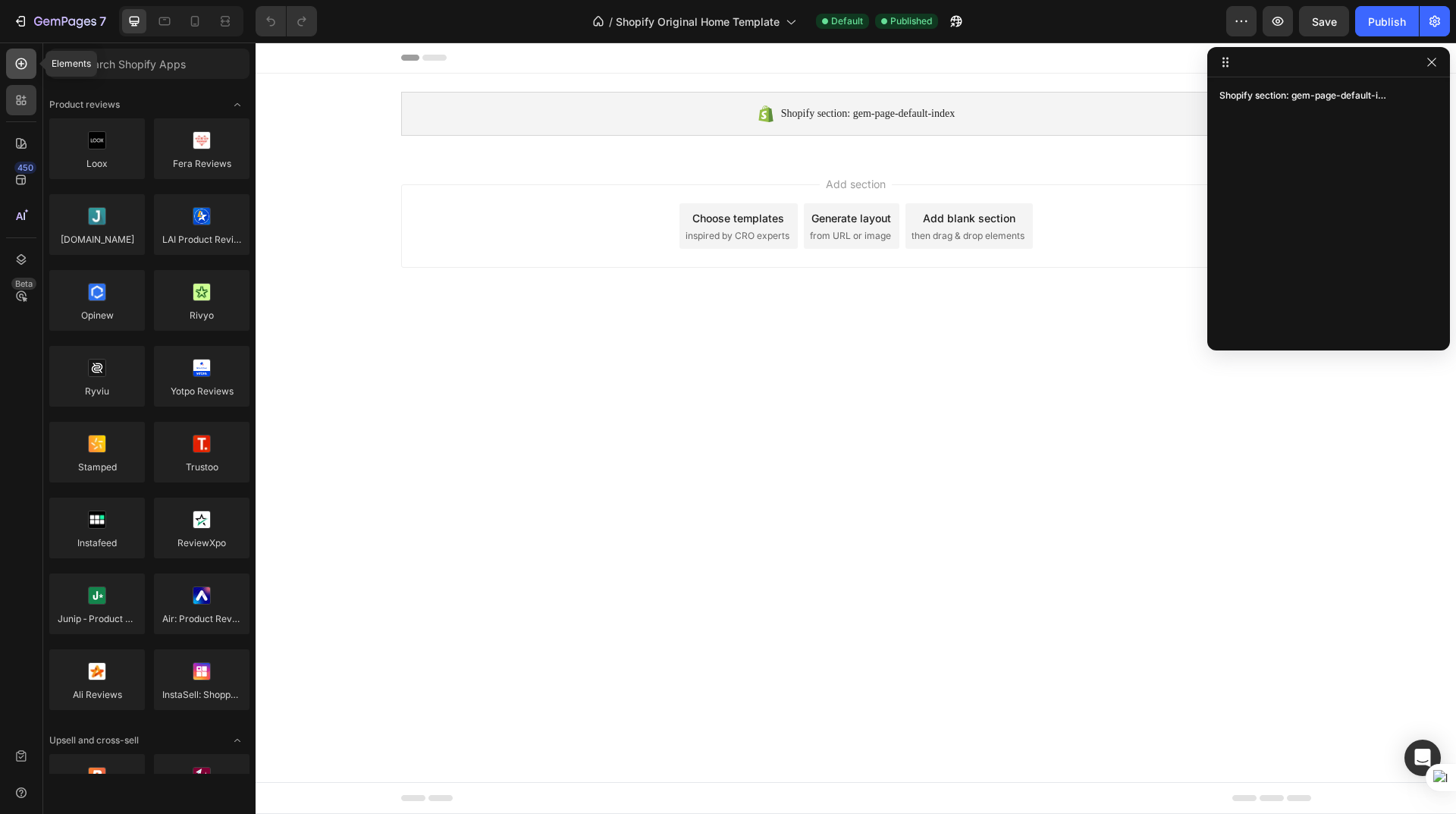
click at [24, 59] on icon at bounding box center [21, 63] width 15 height 15
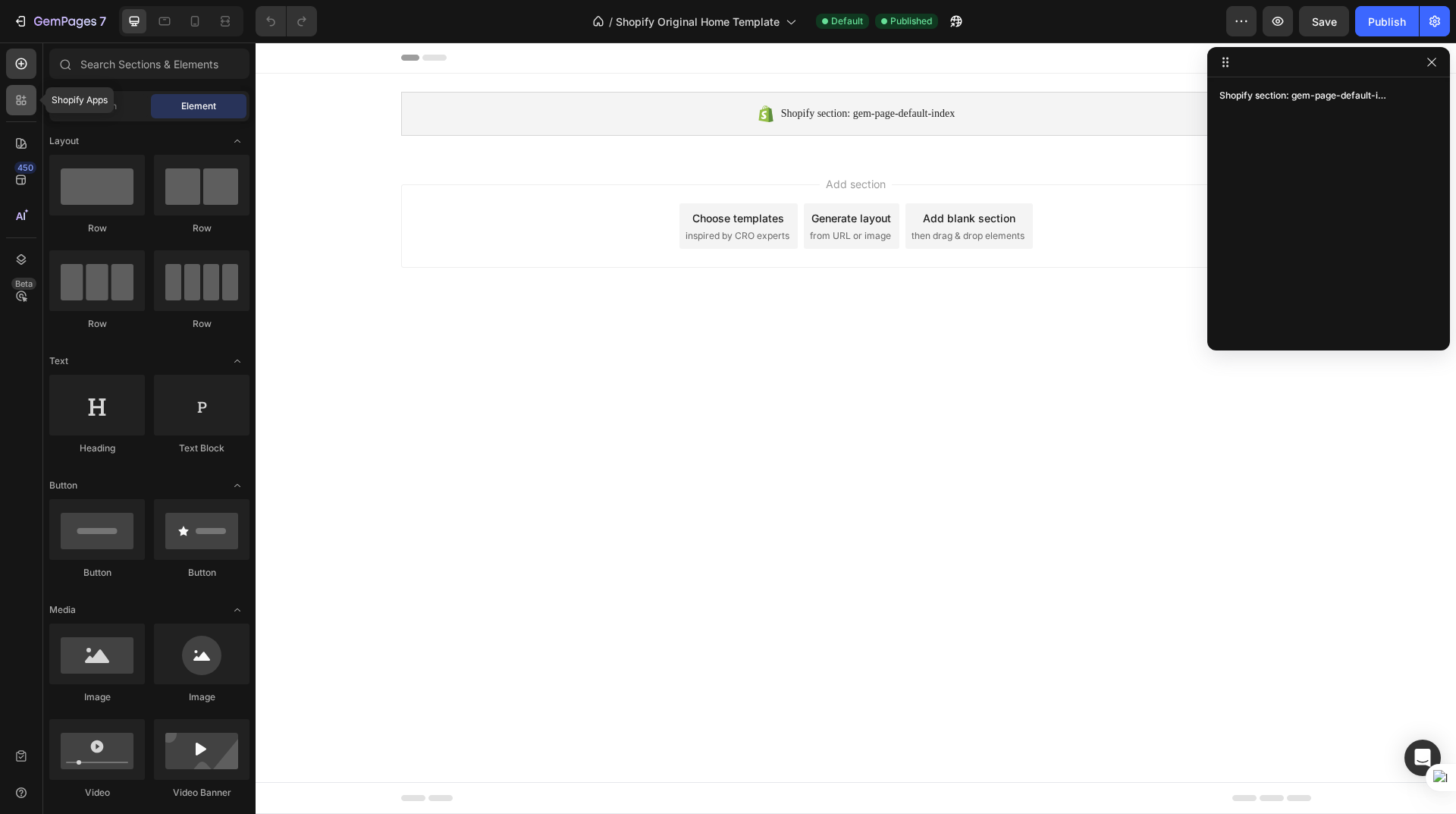
click at [24, 101] on icon at bounding box center [24, 103] width 4 height 4
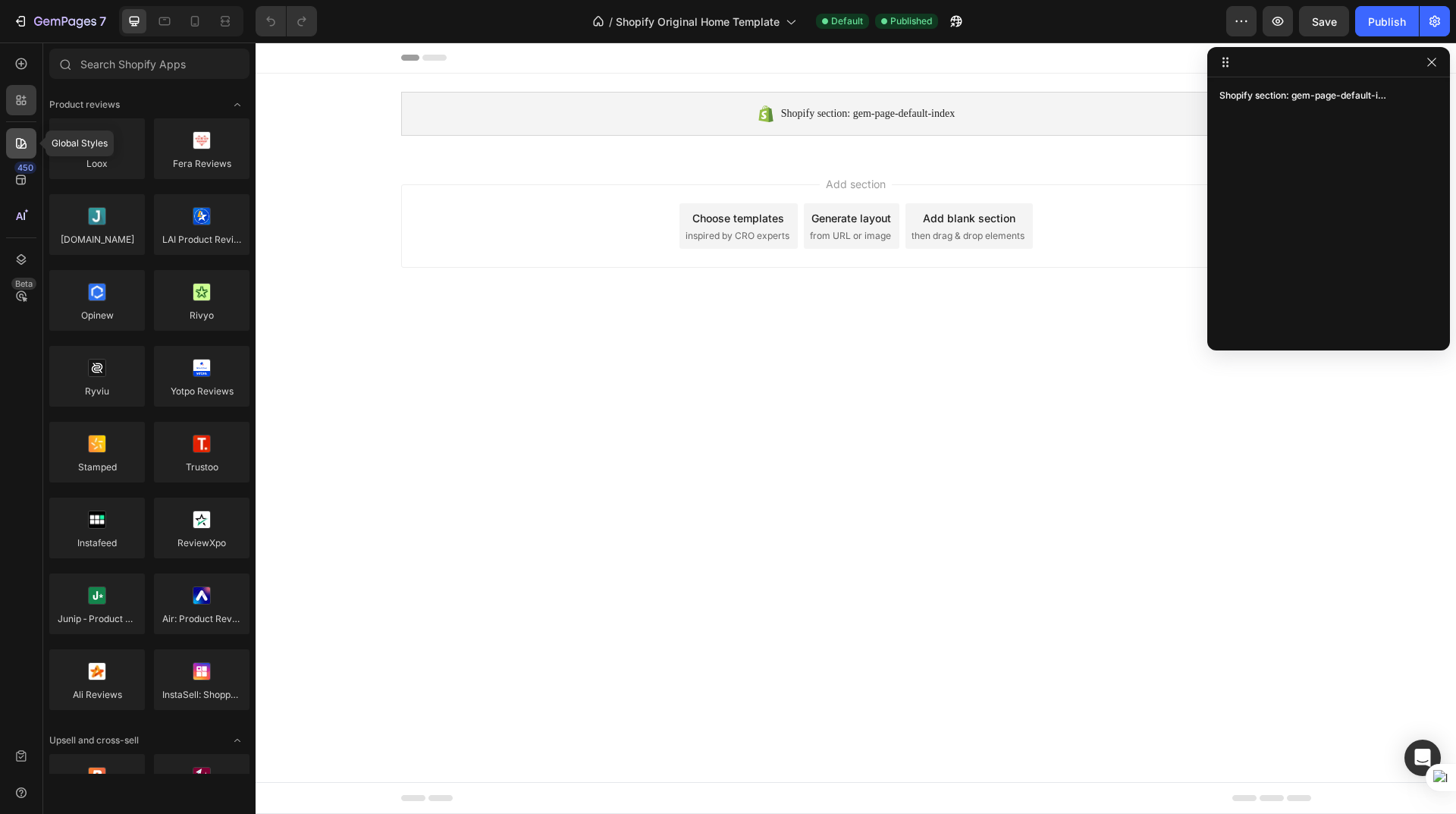
click at [20, 147] on icon at bounding box center [21, 143] width 10 height 10
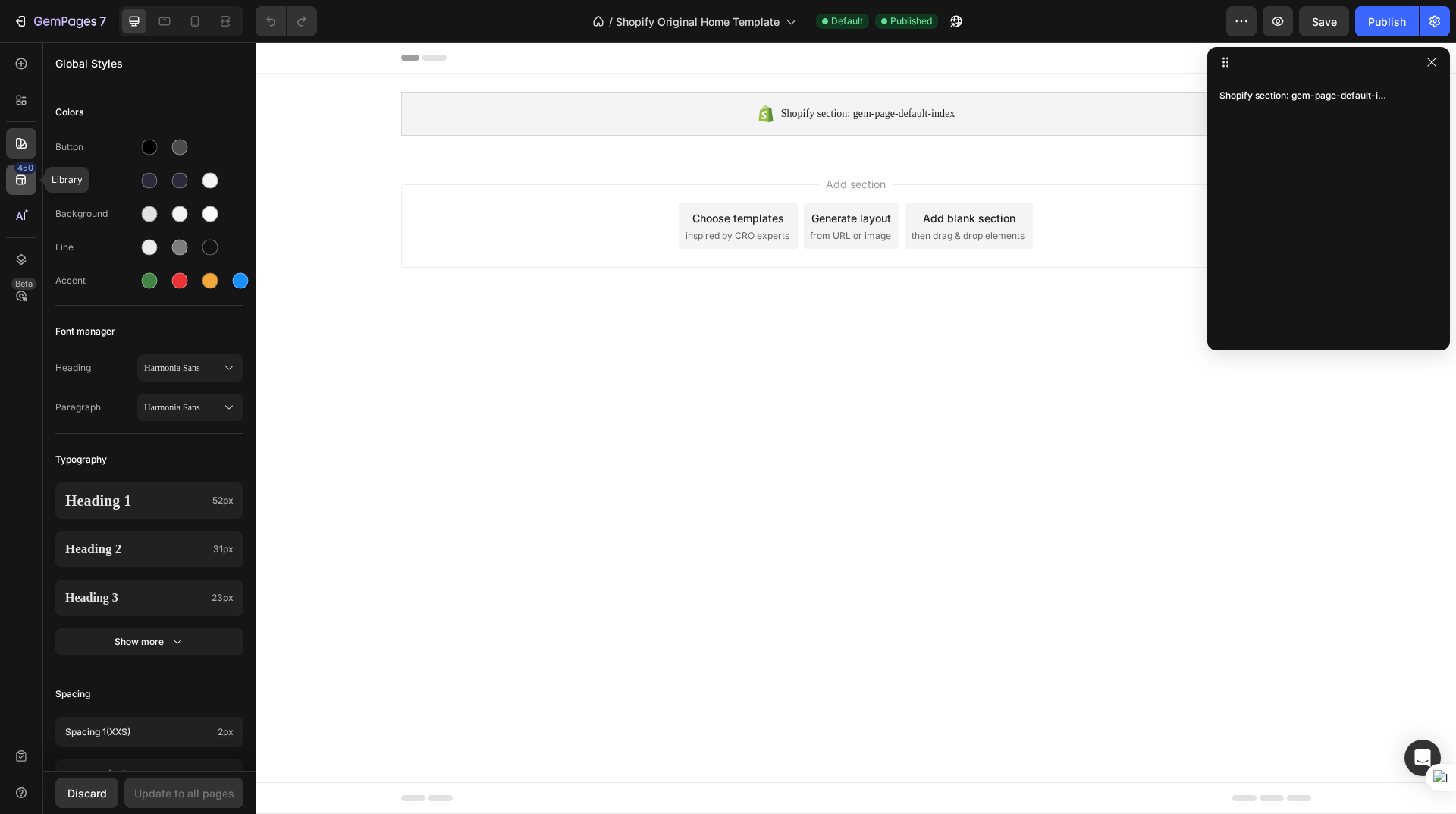
click at [20, 188] on div "450" at bounding box center [21, 179] width 31 height 31
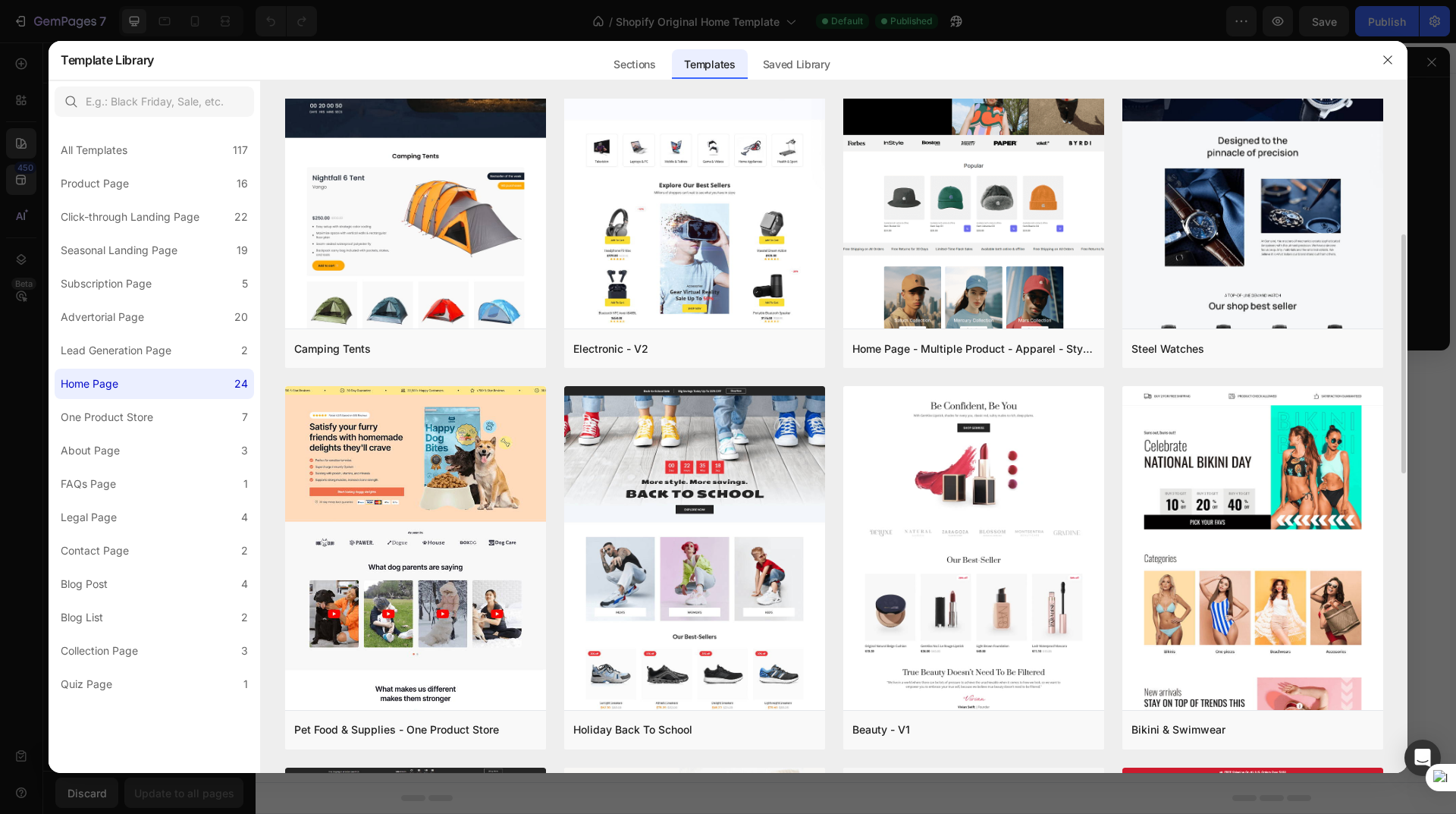
scroll to position [169, 0]
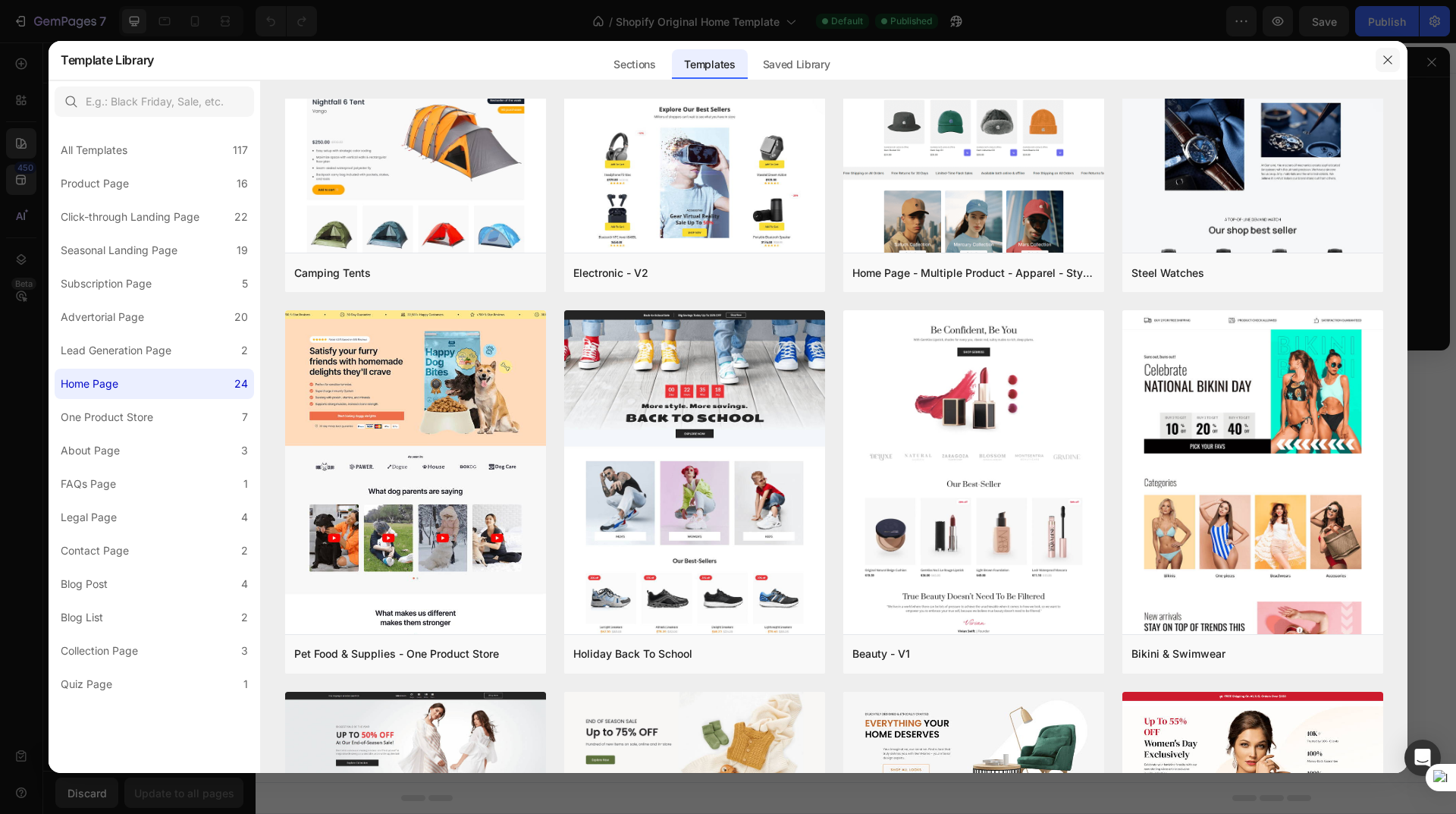
click at [1390, 59] on icon "button" at bounding box center [1387, 60] width 12 height 12
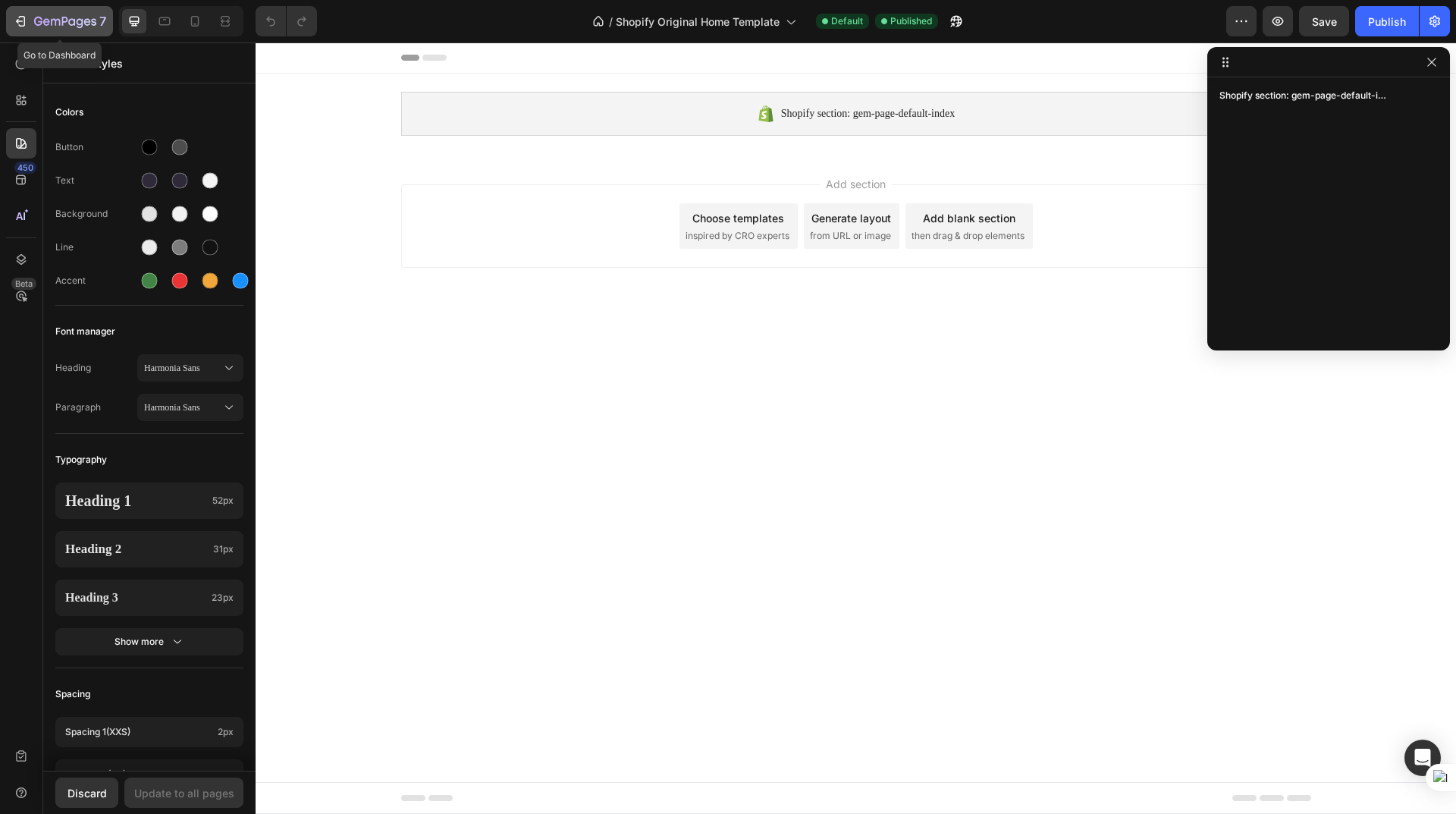
click at [51, 23] on icon "button" at bounding box center [55, 23] width 9 height 7
